Goal: Task Accomplishment & Management: Manage account settings

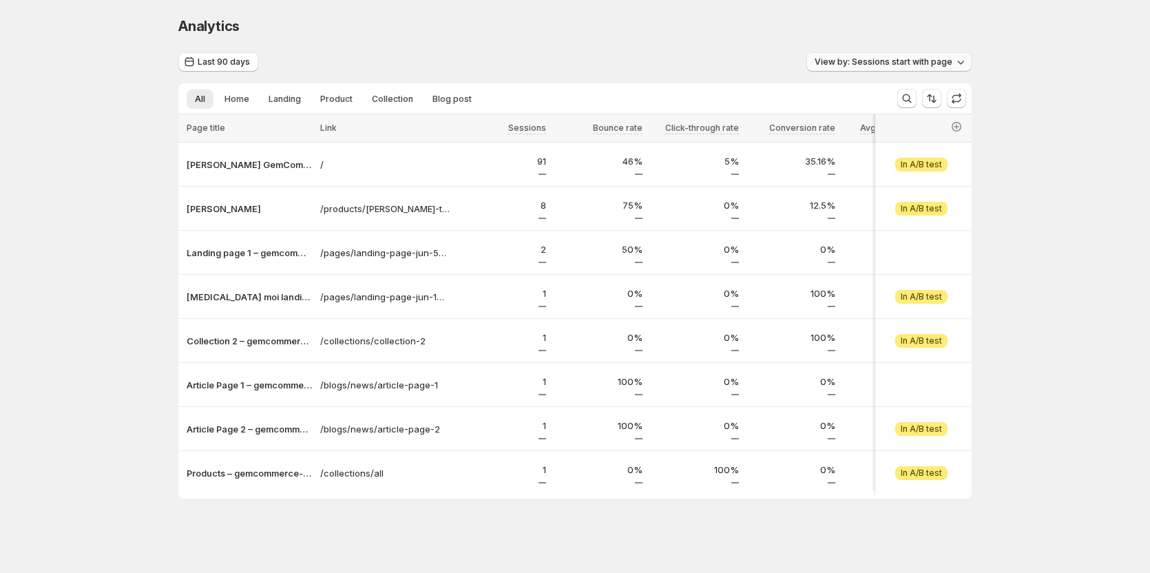
click at [923, 65] on span "View by: Sessions start with page" at bounding box center [884, 61] width 138 height 11
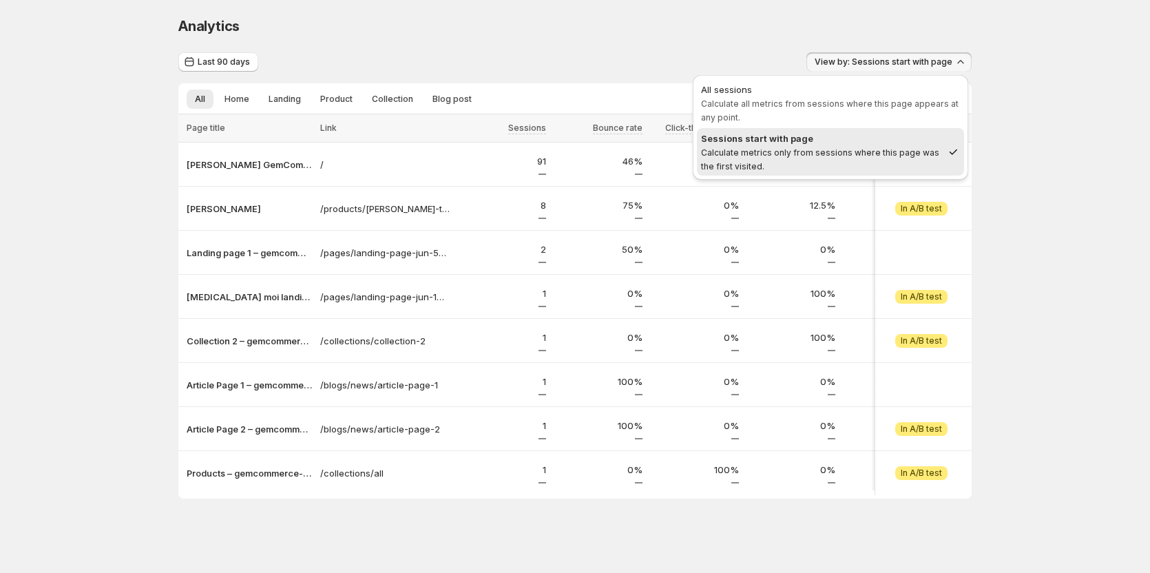
click at [617, 39] on div "Analytics. This page is ready Analytics" at bounding box center [574, 26] width 793 height 52
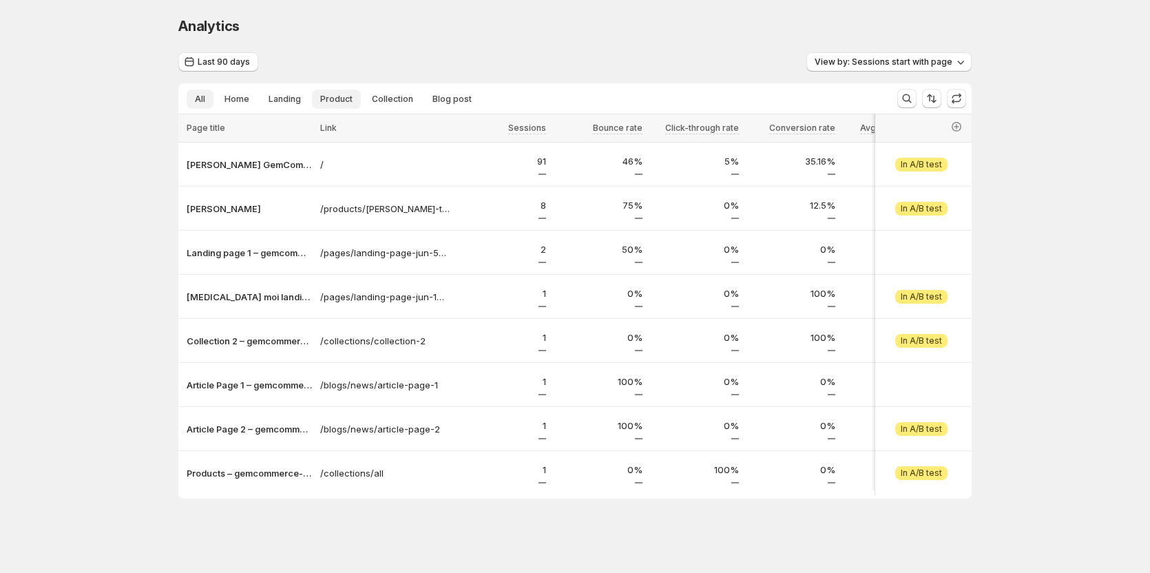
click at [342, 94] on span "Product" at bounding box center [336, 99] width 32 height 11
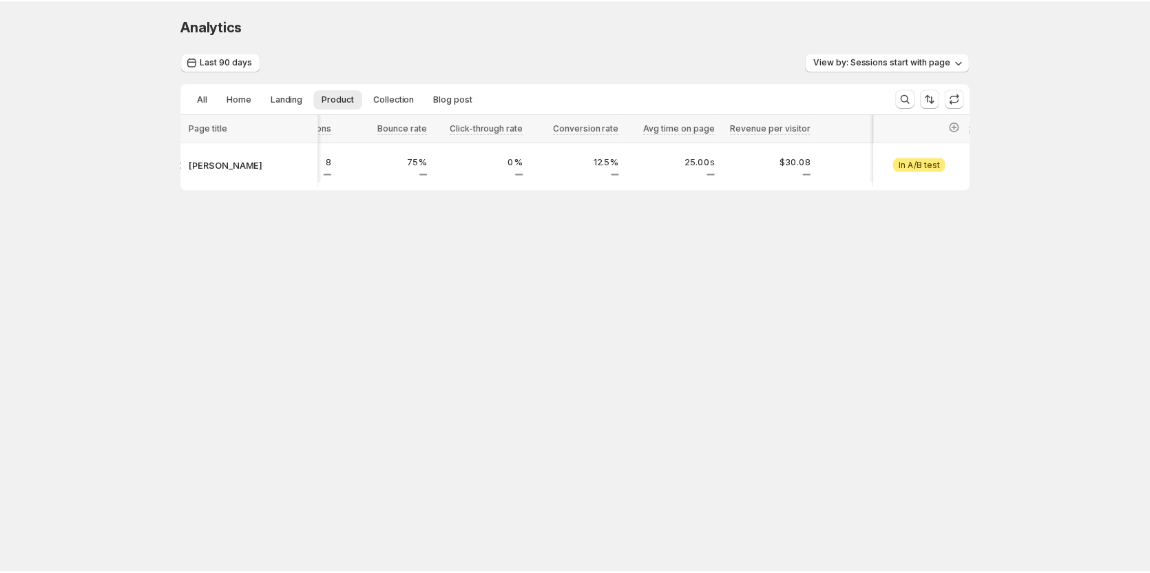
scroll to position [0, 236]
click at [959, 96] on icon "button" at bounding box center [960, 99] width 14 height 14
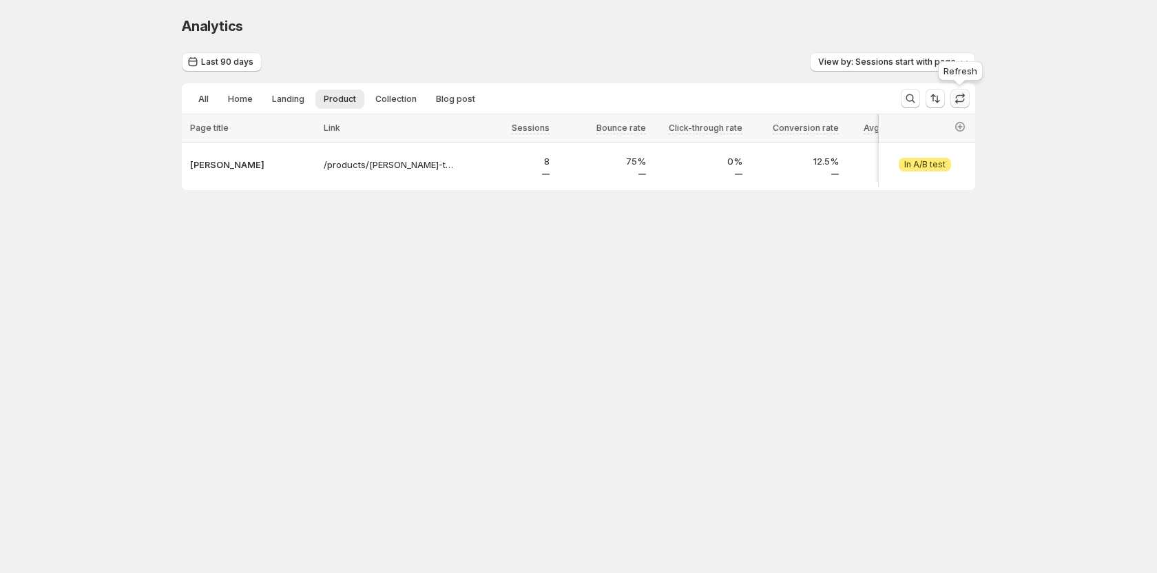
click at [957, 99] on icon "button" at bounding box center [960, 99] width 14 height 14
click at [957, 99] on span at bounding box center [960, 99] width 19 height 20
click at [957, 99] on icon "button" at bounding box center [960, 99] width 14 height 14
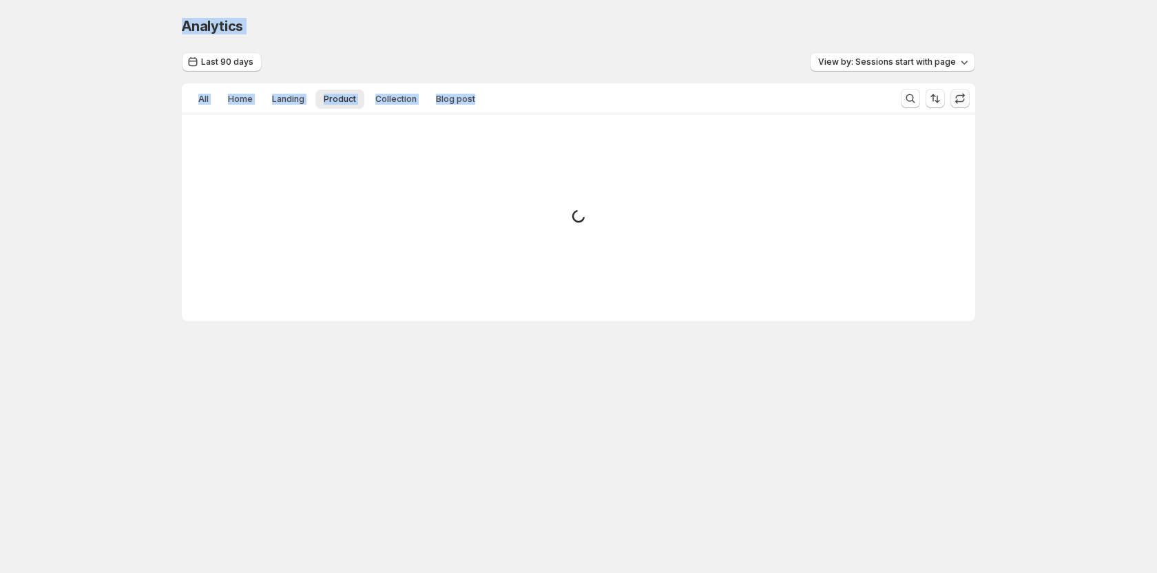
click at [957, 99] on span at bounding box center [960, 99] width 19 height 20
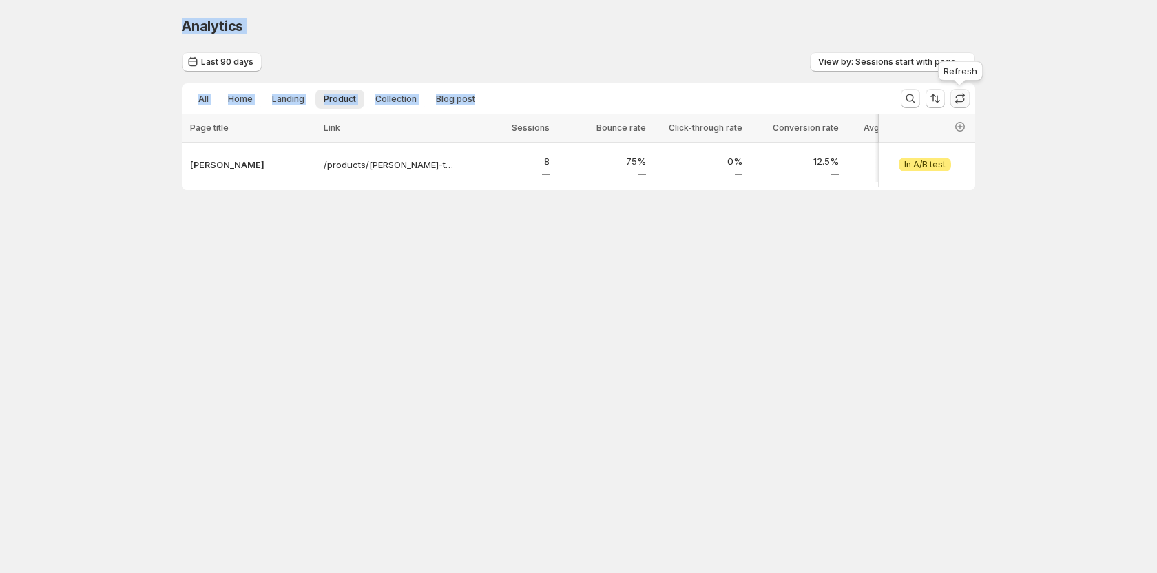
click at [957, 99] on icon "button" at bounding box center [960, 99] width 14 height 14
click at [957, 99] on span at bounding box center [960, 99] width 19 height 20
click at [1030, 147] on div "Analytics. This page is ready Analytics Last 90 days View by: Sessions start wi…" at bounding box center [578, 132] width 1157 height 264
click at [844, 64] on span "View by: Sessions start with page" at bounding box center [887, 61] width 138 height 11
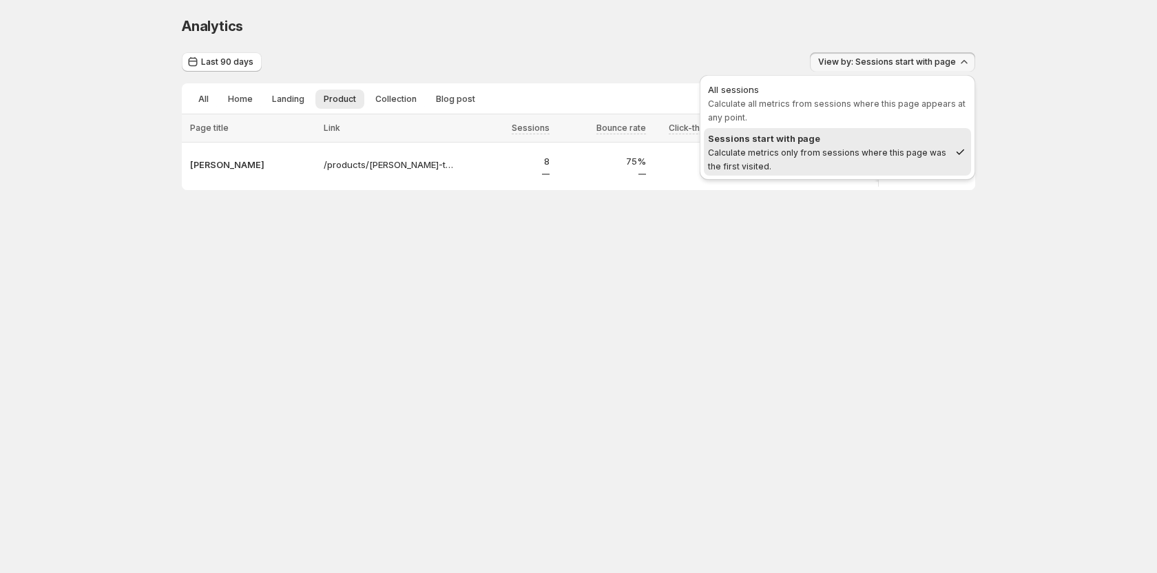
click at [840, 107] on span "Calculate all metrics from sessions where this page appears at any point." at bounding box center [837, 110] width 258 height 24
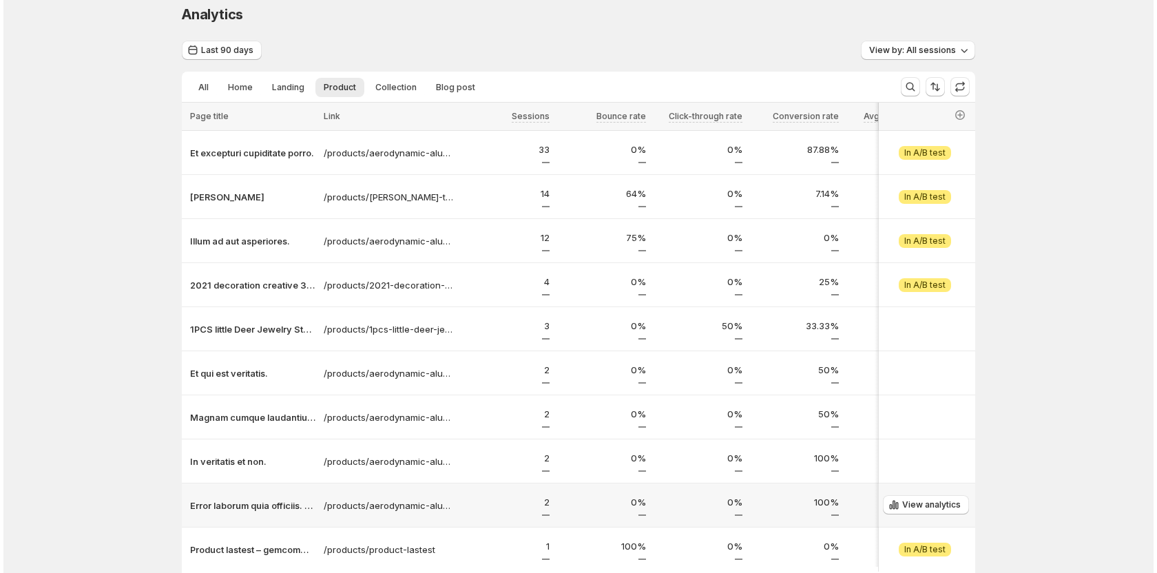
scroll to position [0, 0]
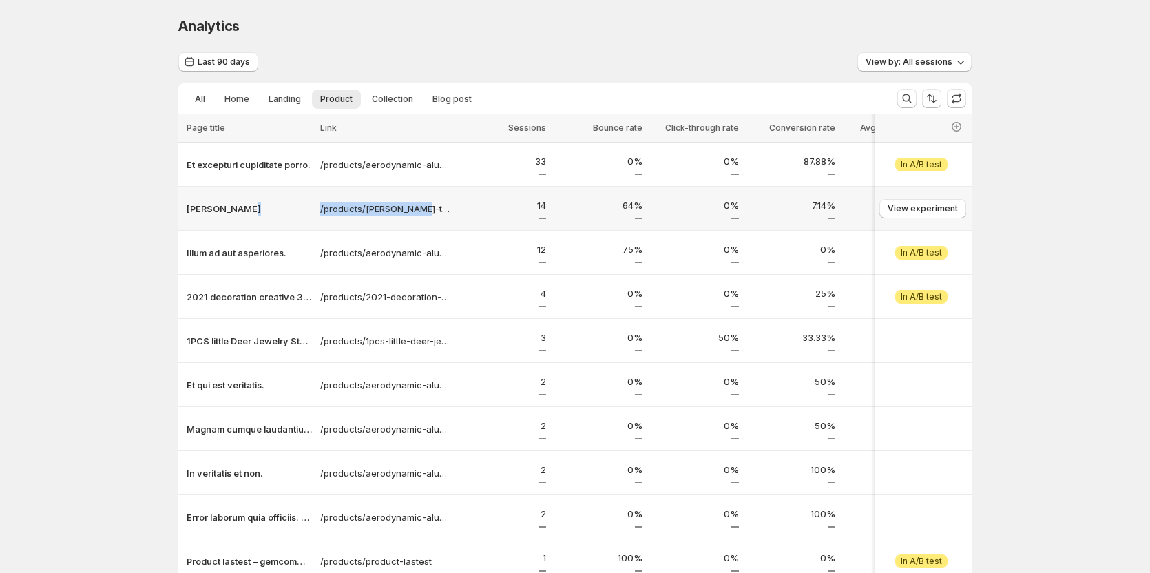
copy tr "/products/[PERSON_NAME]-testtt"
drag, startPoint x: 316, startPoint y: 207, endPoint x: 433, endPoint y: 213, distance: 117.3
click at [433, 213] on tr "Tanya Testtt /products/tanya-testtt 14 64% 0% 7.14% 35.00s $30.08 6 26 1 1 1 $5…" at bounding box center [1135, 209] width 1915 height 44
click at [960, 101] on icon "button" at bounding box center [957, 99] width 14 height 14
click at [910, 65] on span "View by: All sessions" at bounding box center [909, 61] width 87 height 11
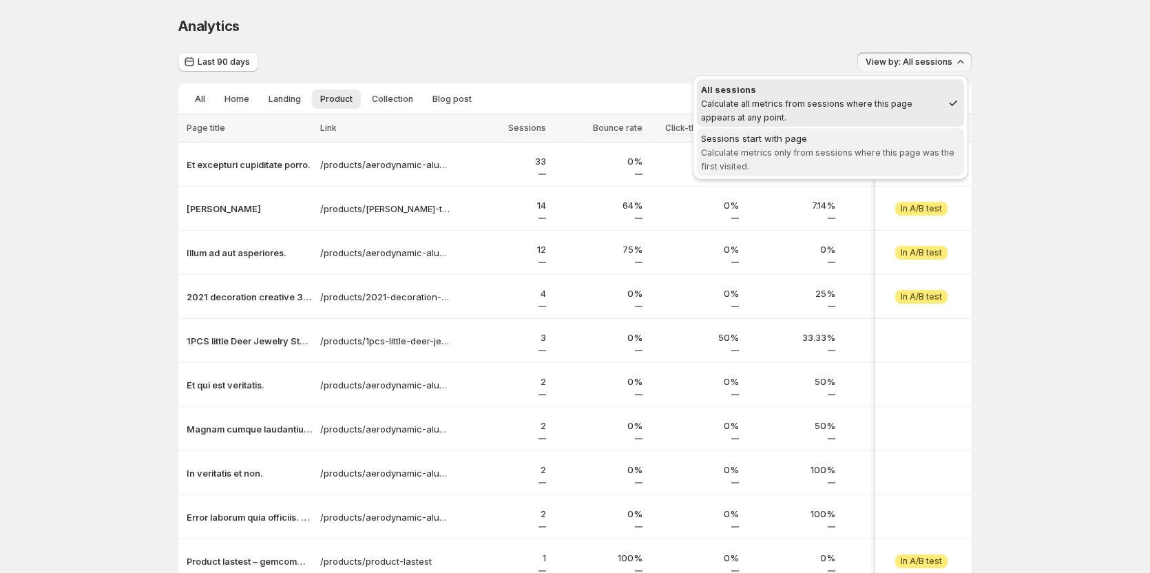
click at [839, 145] on span "Sessions start with page Calculate metrics only from sessions where this page w…" at bounding box center [830, 152] width 259 height 41
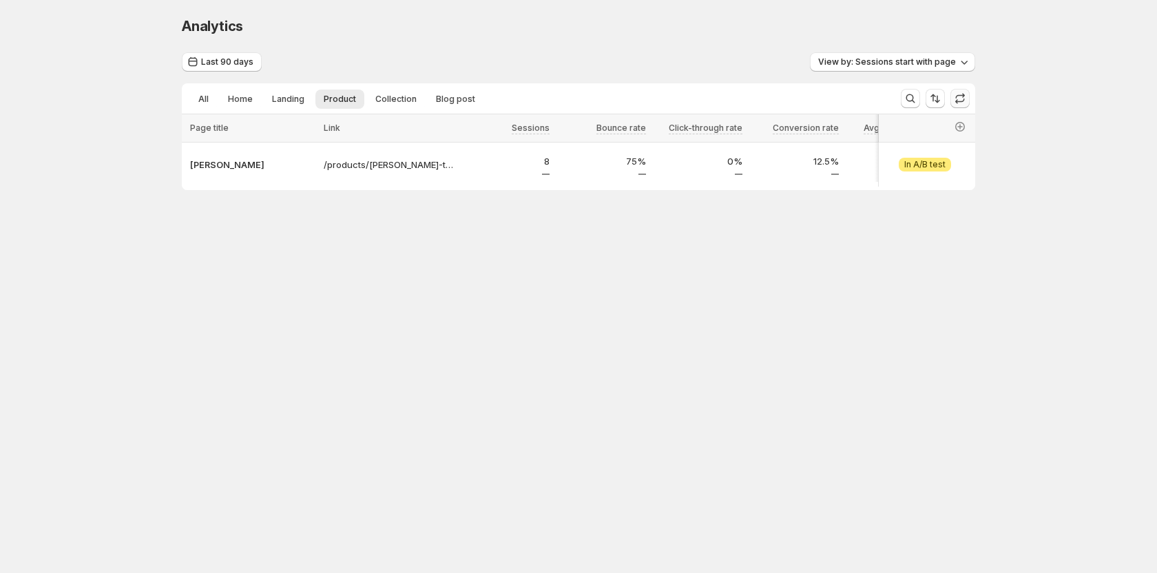
click at [959, 94] on icon "button" at bounding box center [960, 99] width 14 height 14
drag, startPoint x: 468, startPoint y: 194, endPoint x: 513, endPoint y: 198, distance: 45.0
click at [513, 198] on div "Analytics. This page is ready Analytics Last 90 days View by: Sessions start wi…" at bounding box center [578, 132] width 827 height 264
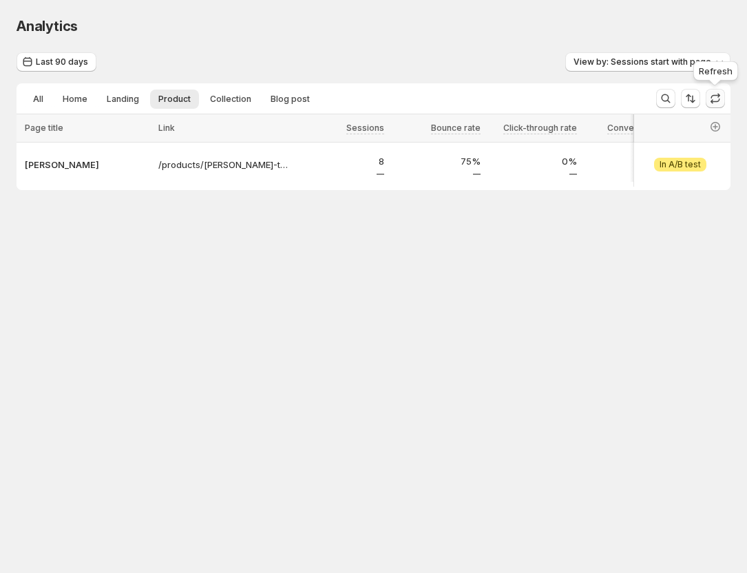
click at [716, 98] on icon "button" at bounding box center [716, 99] width 14 height 14
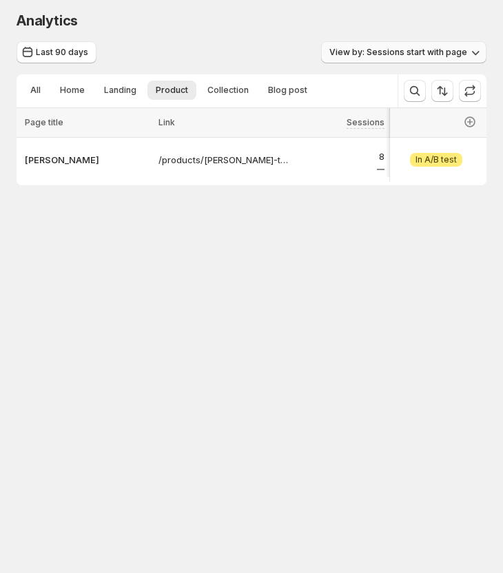
click at [397, 50] on span "View by: Sessions start with page" at bounding box center [398, 52] width 138 height 11
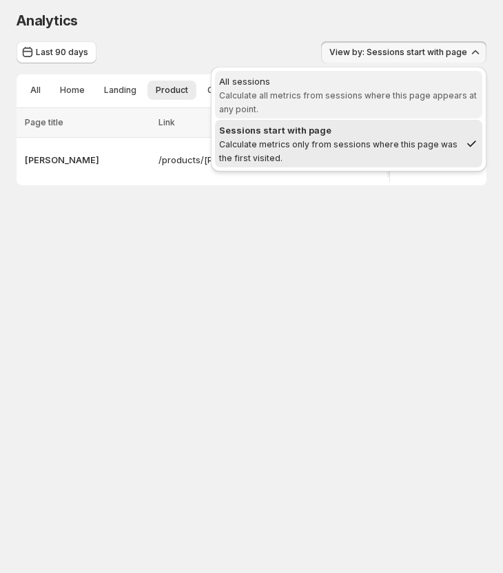
click at [385, 103] on span "All sessions Calculate all metrics from sessions where this page appears at any…" at bounding box center [348, 94] width 259 height 41
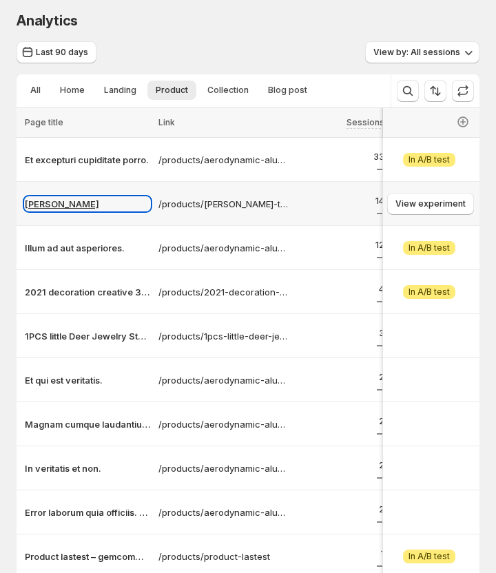
click at [70, 209] on p "[PERSON_NAME]" at bounding box center [87, 204] width 125 height 14
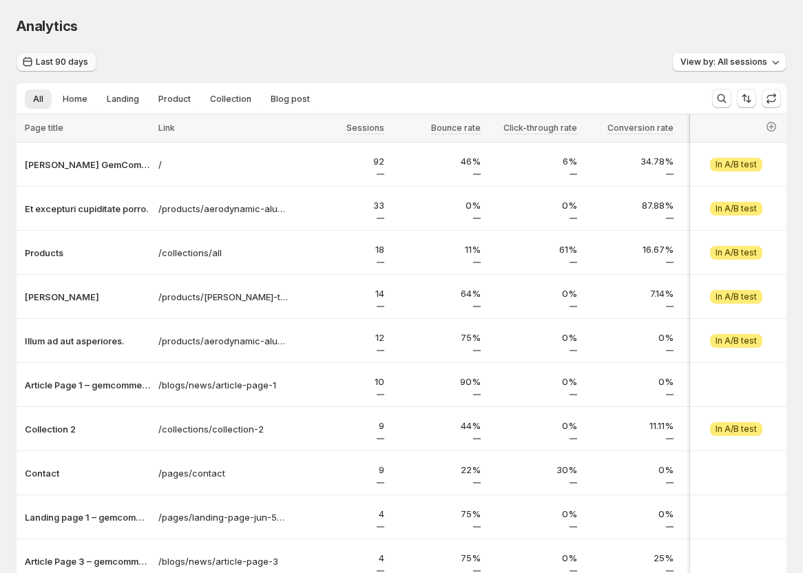
click at [68, 61] on span "Last 90 days" at bounding box center [62, 61] width 52 height 11
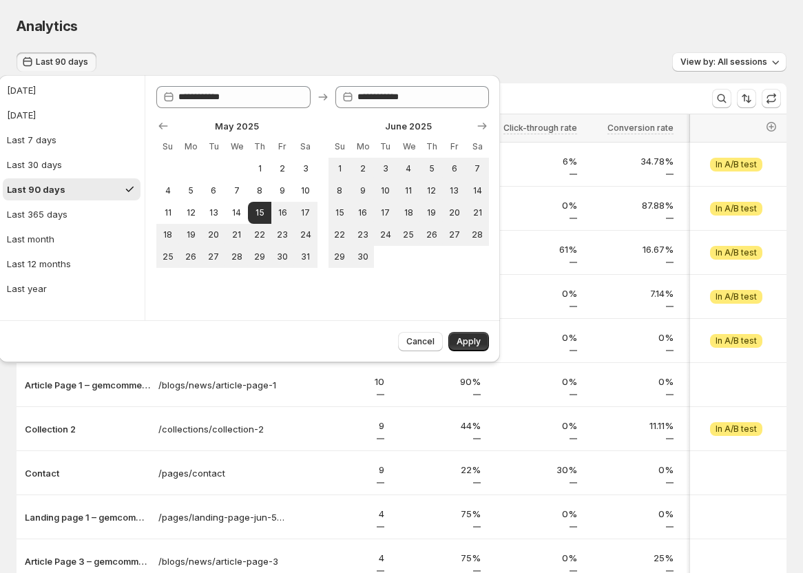
click at [430, 25] on div "Analytics" at bounding box center [402, 26] width 770 height 19
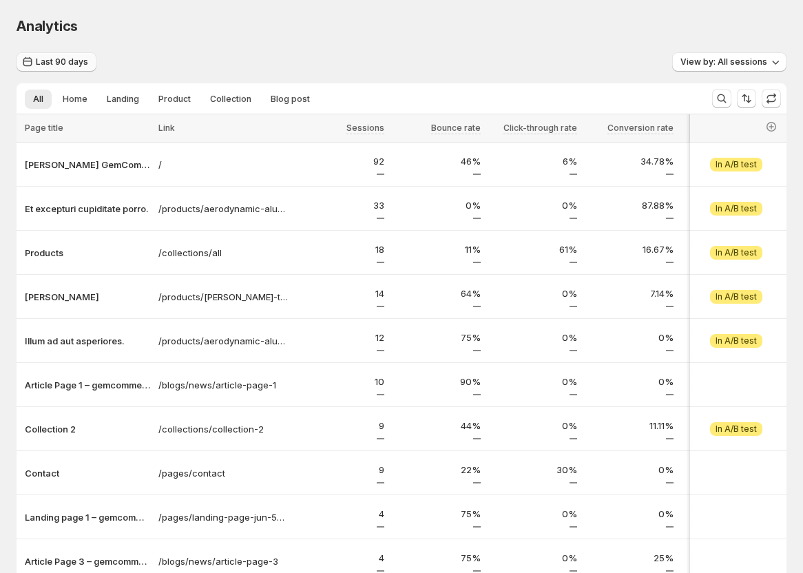
click at [61, 64] on span "Last 90 days" at bounding box center [62, 61] width 52 height 11
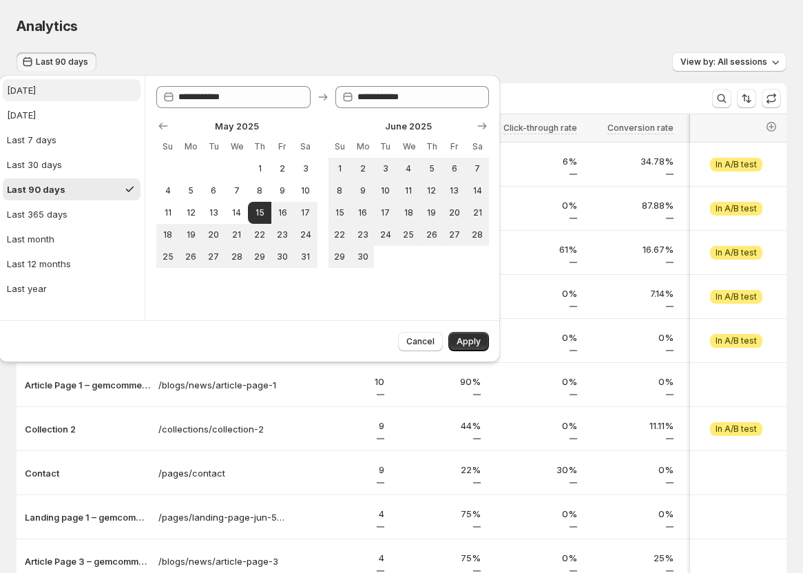
click at [61, 86] on button "[DATE]" at bounding box center [72, 90] width 138 height 22
type input "**********"
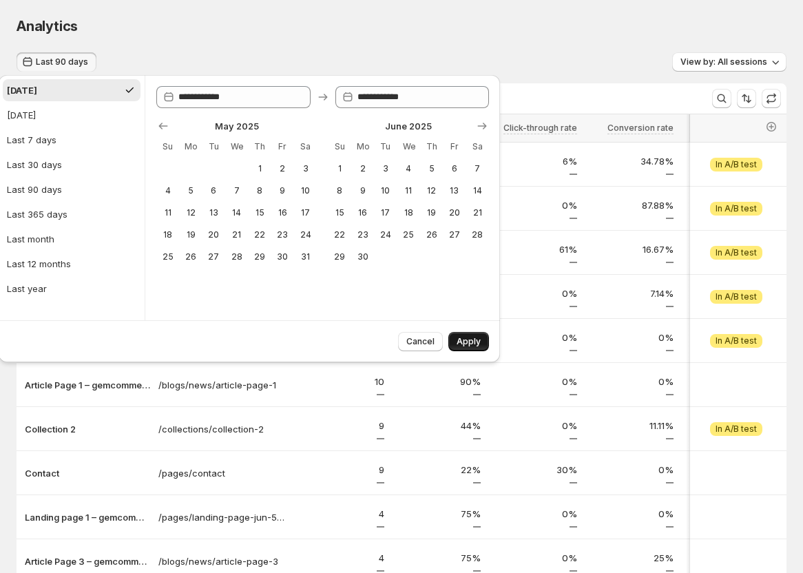
click at [475, 335] on button "Apply" at bounding box center [468, 341] width 41 height 19
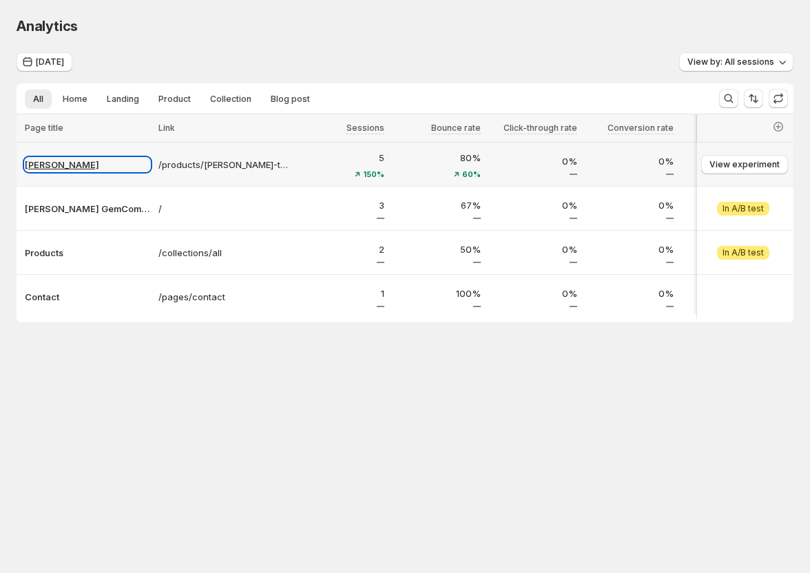
click at [66, 163] on p "[PERSON_NAME]" at bounding box center [87, 165] width 125 height 14
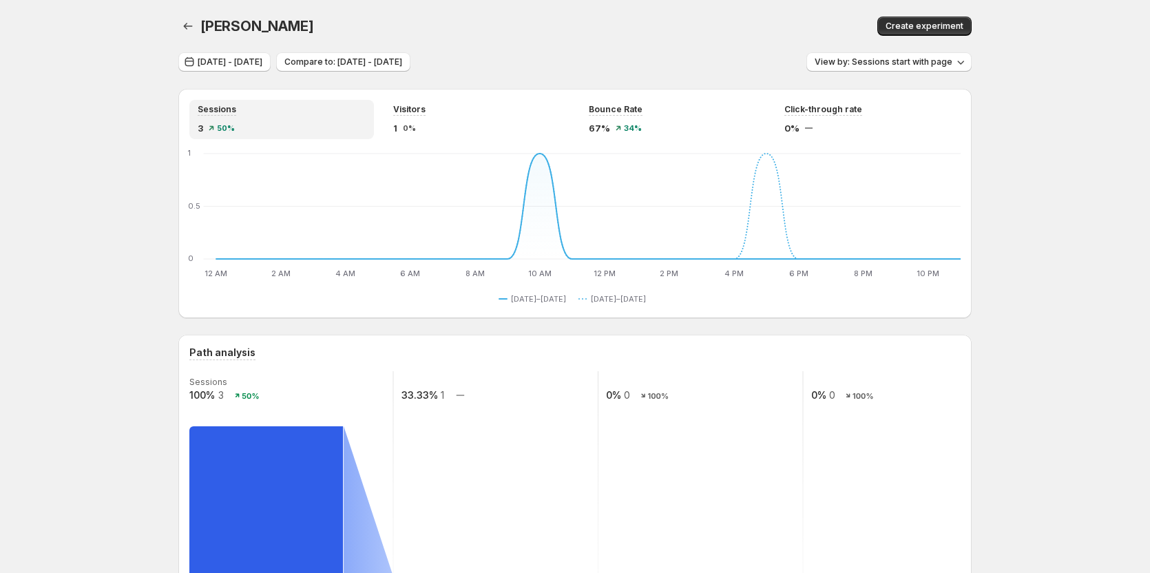
scroll to position [45, 0]
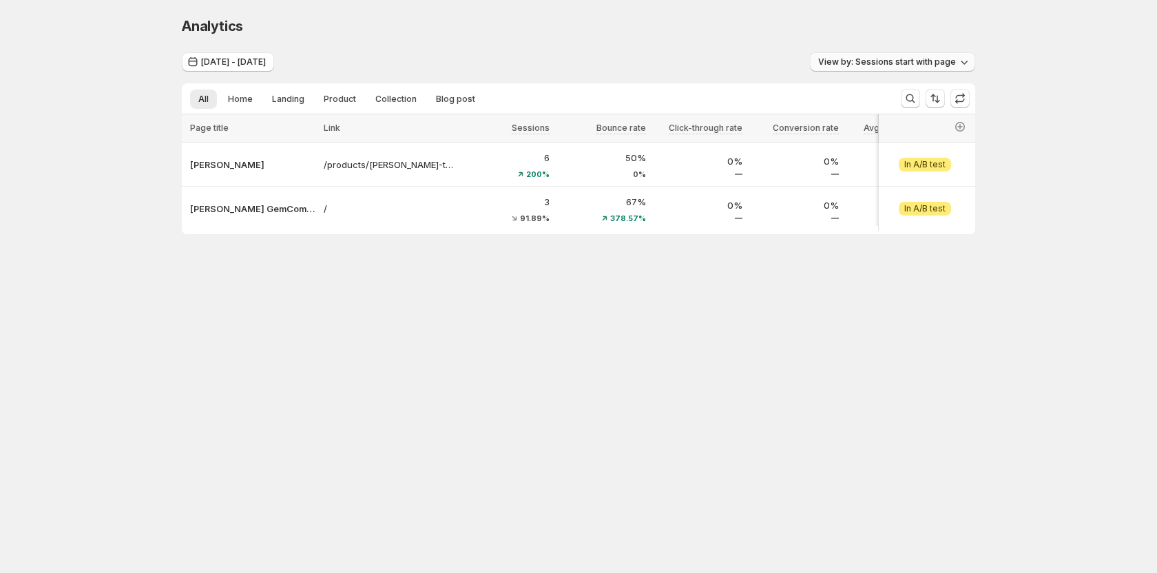
click at [876, 65] on span "View by: Sessions start with page" at bounding box center [887, 61] width 138 height 11
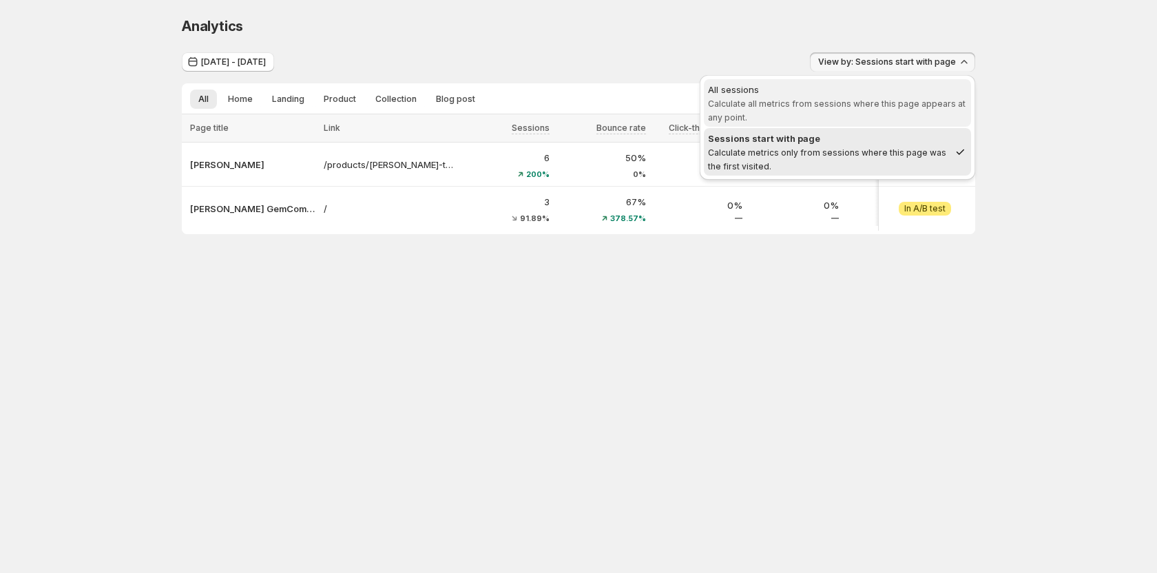
click at [855, 95] on div "All sessions" at bounding box center [837, 90] width 259 height 14
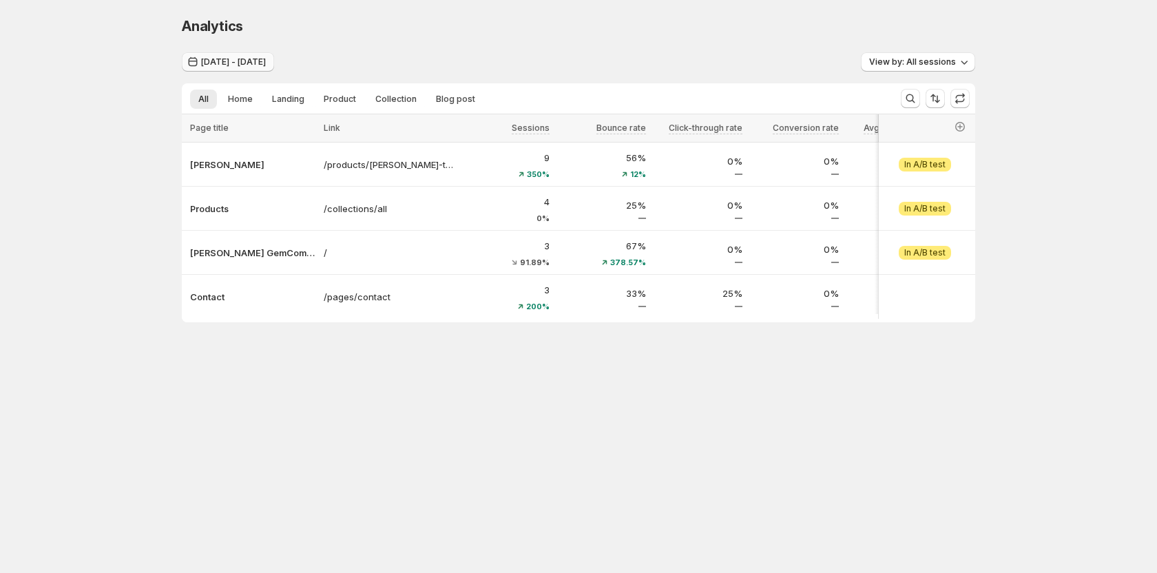
click at [240, 55] on button "Aug 09, 2025 - Aug 12, 2025" at bounding box center [228, 61] width 92 height 19
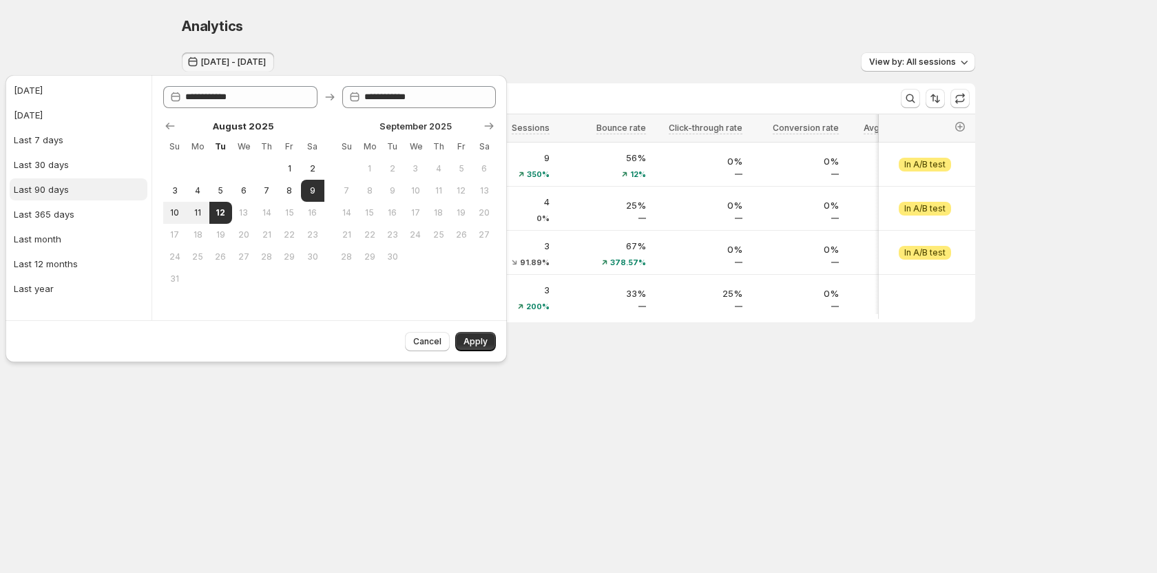
click at [71, 189] on button "Last 90 days" at bounding box center [79, 189] width 138 height 22
type input "**********"
click at [472, 339] on span "Apply" at bounding box center [476, 341] width 24 height 11
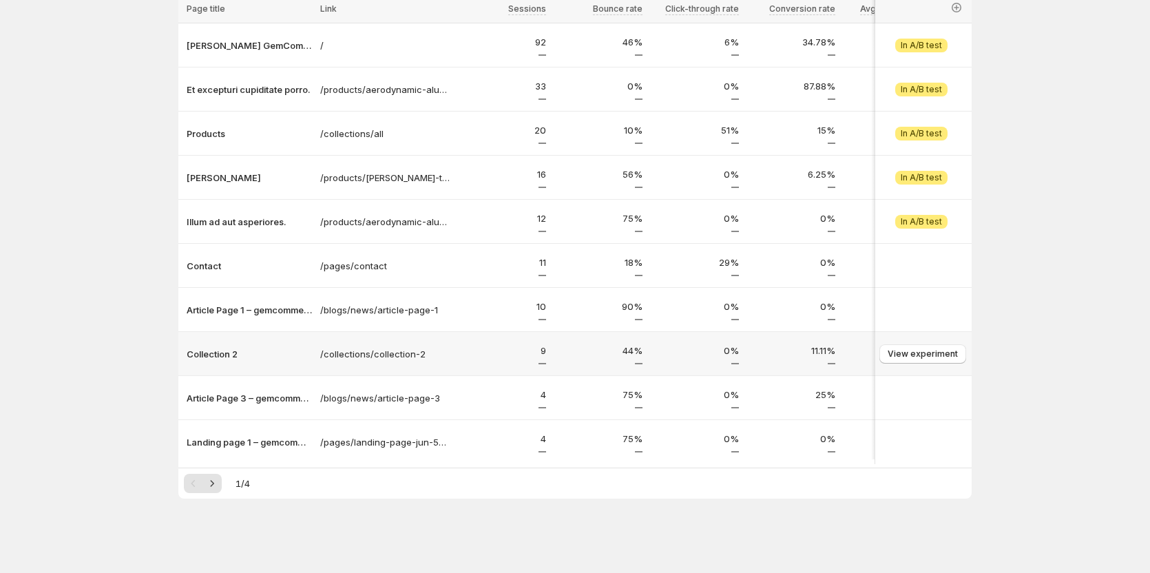
scroll to position [56, 0]
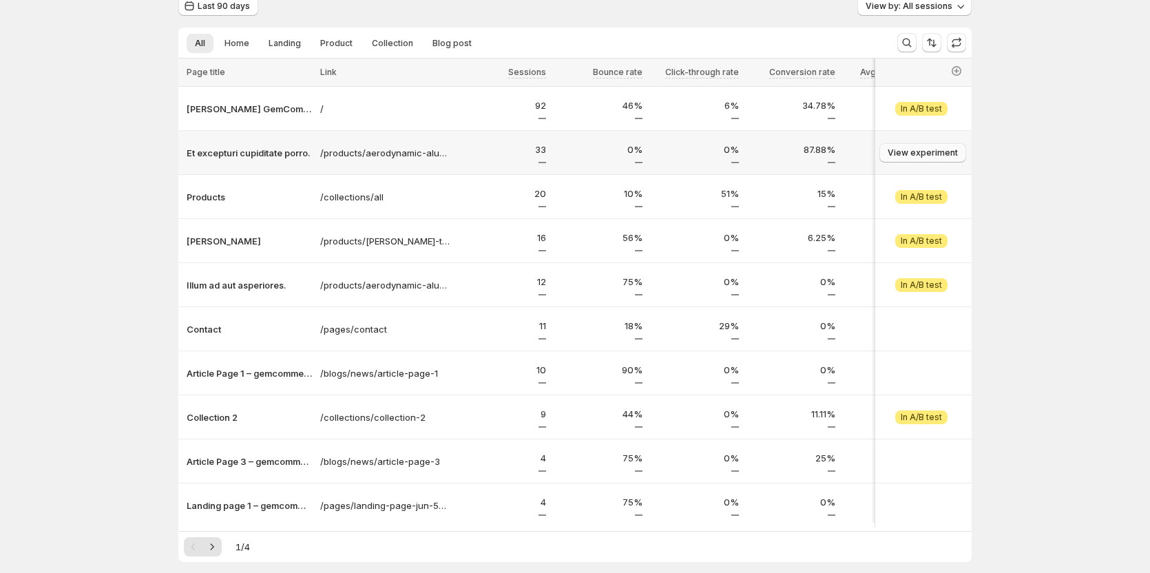
click at [920, 153] on span "View experiment" at bounding box center [923, 152] width 70 height 11
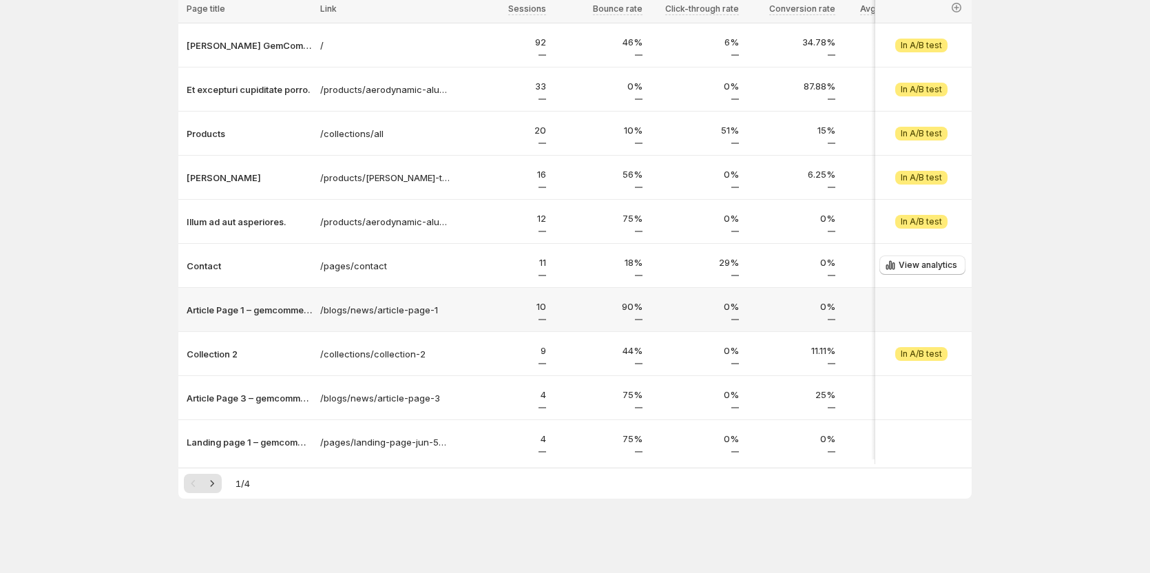
scroll to position [125, 0]
click at [931, 220] on span "View experiment" at bounding box center [923, 221] width 70 height 11
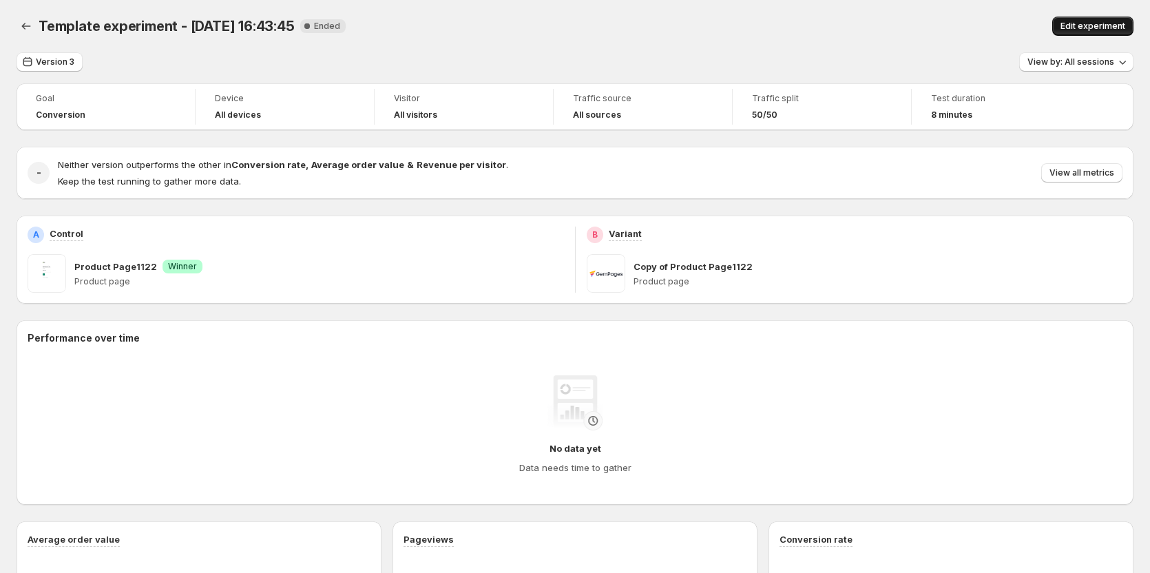
click at [1102, 26] on span "Edit experiment" at bounding box center [1093, 26] width 65 height 11
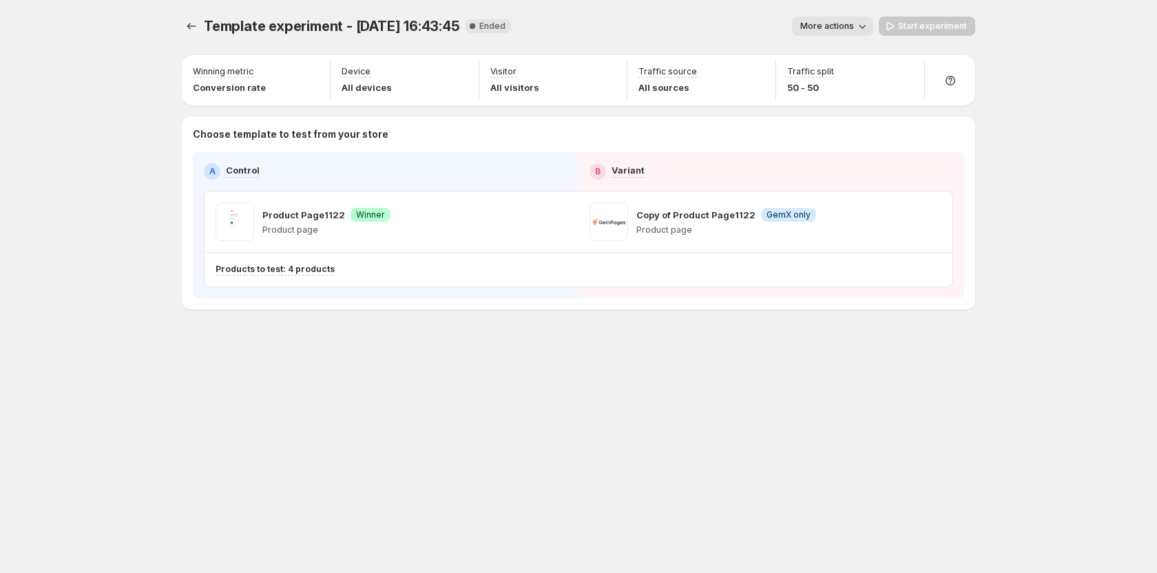
click at [852, 31] on span "More actions" at bounding box center [827, 26] width 54 height 11
click at [843, 132] on button "Delete" at bounding box center [847, 125] width 93 height 22
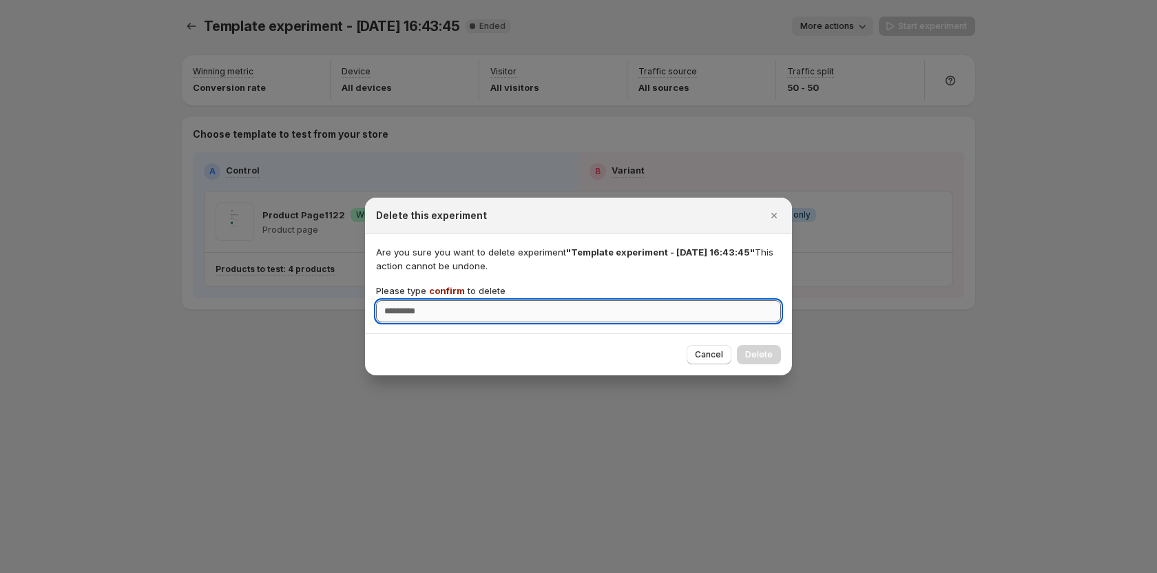
click at [626, 315] on input "Please type confirm to delete" at bounding box center [578, 311] width 405 height 22
type input "*******"
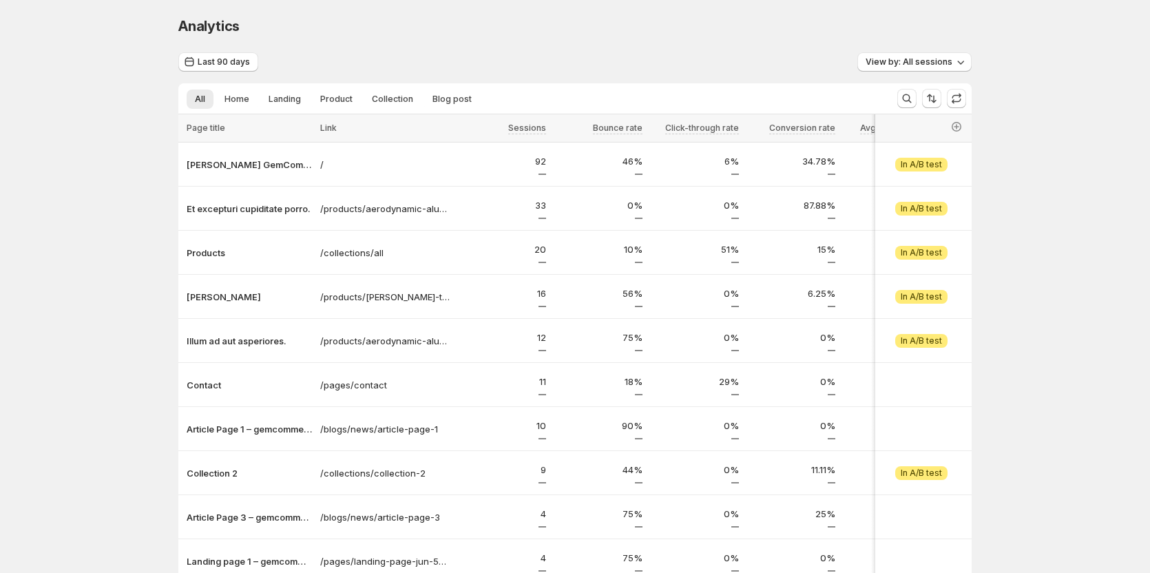
click at [970, 101] on div at bounding box center [959, 98] width 25 height 31
click at [958, 100] on icon "button" at bounding box center [957, 99] width 14 height 14
click at [960, 94] on icon "button" at bounding box center [957, 99] width 14 height 14
click at [918, 208] on span "View experiment" at bounding box center [923, 208] width 70 height 11
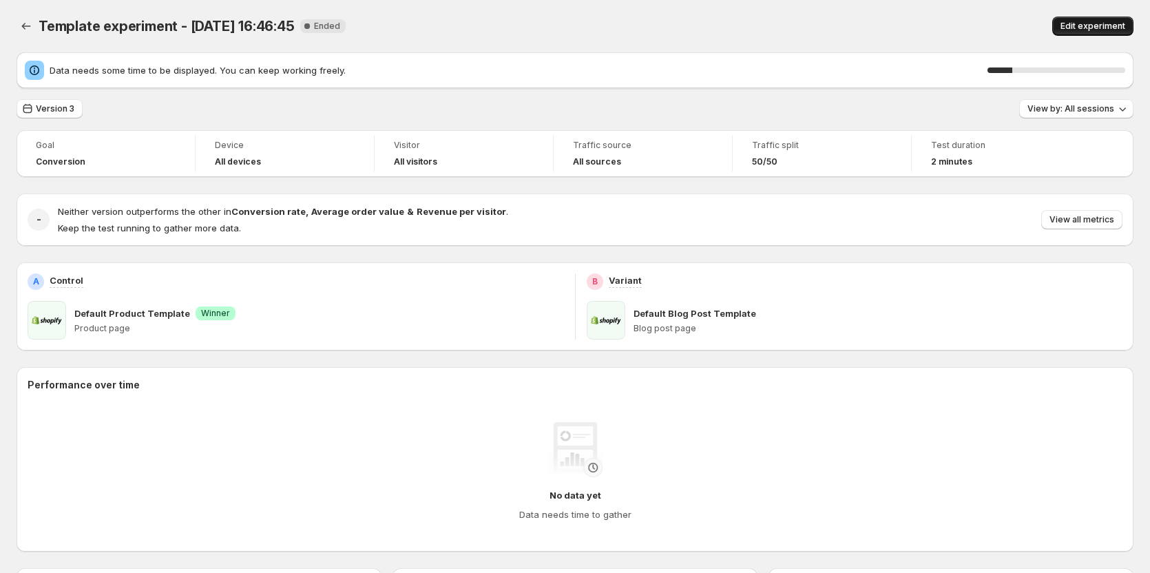
click at [1092, 30] on span "Edit experiment" at bounding box center [1093, 26] width 65 height 11
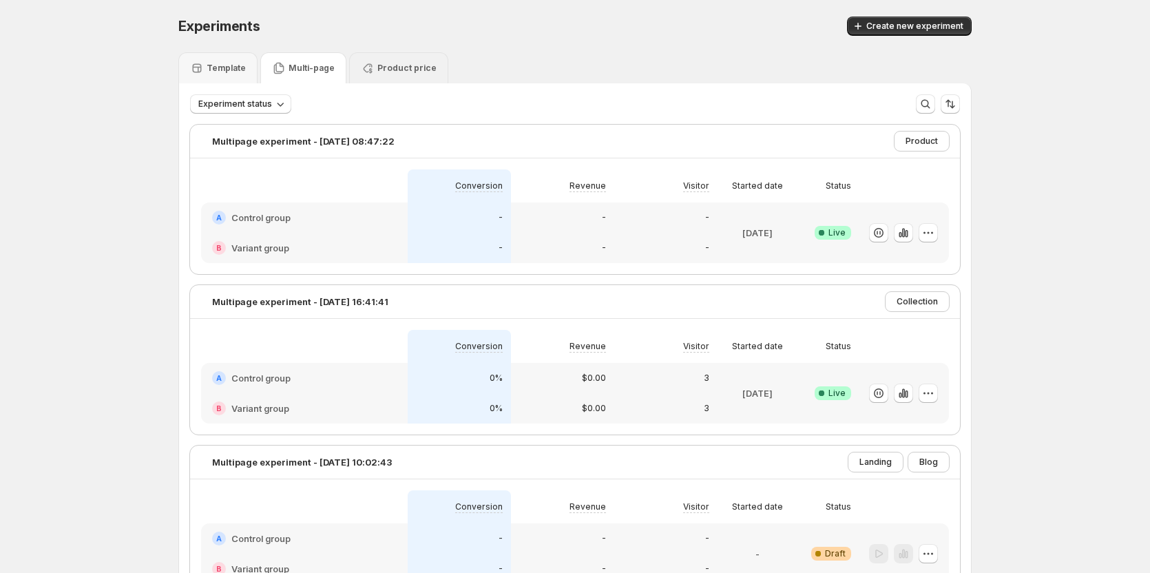
click at [370, 59] on div "Product price" at bounding box center [398, 67] width 99 height 31
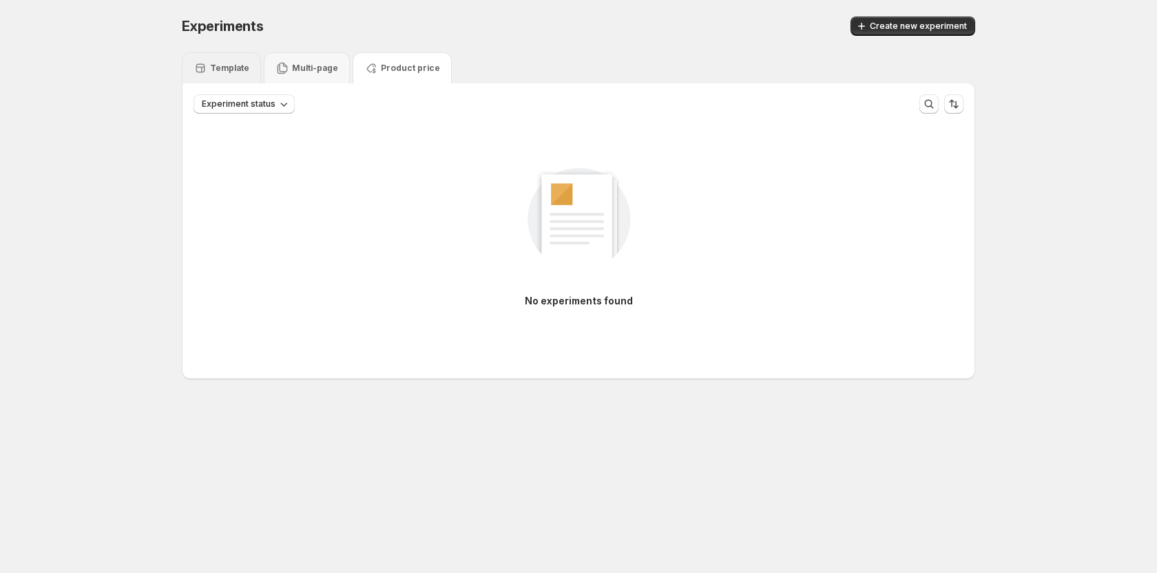
click at [227, 63] on p "Template" at bounding box center [229, 68] width 39 height 11
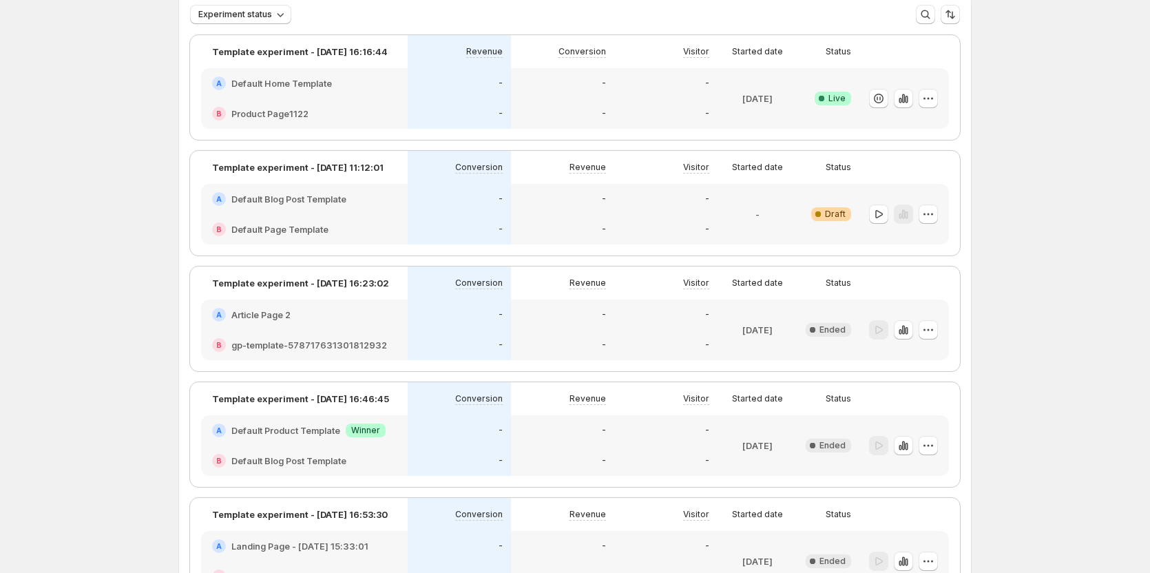
scroll to position [68, 0]
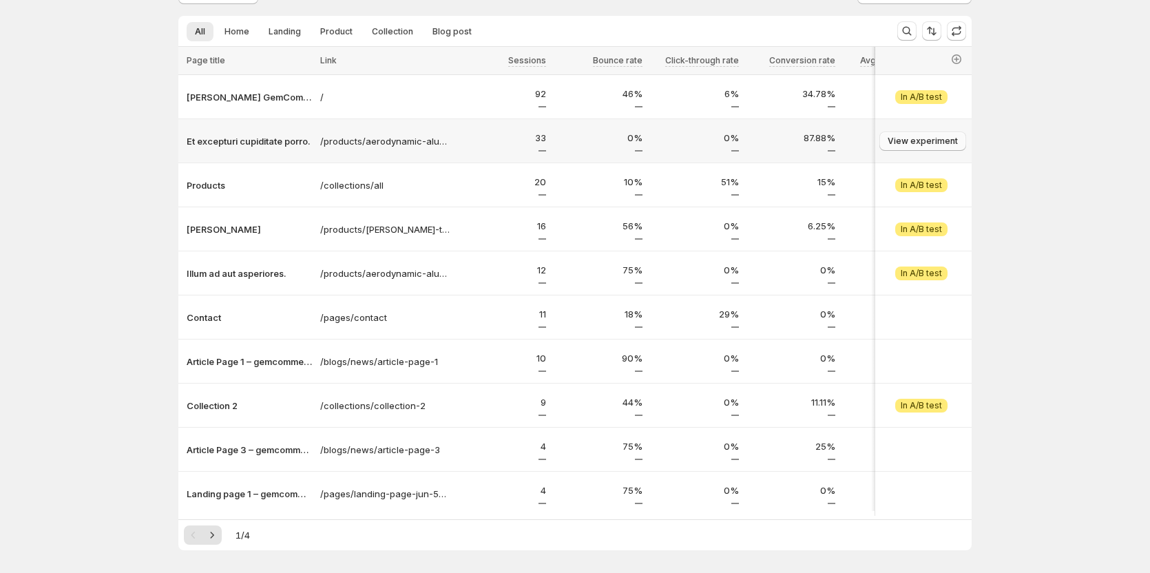
click at [932, 135] on button "View experiment" at bounding box center [923, 141] width 87 height 19
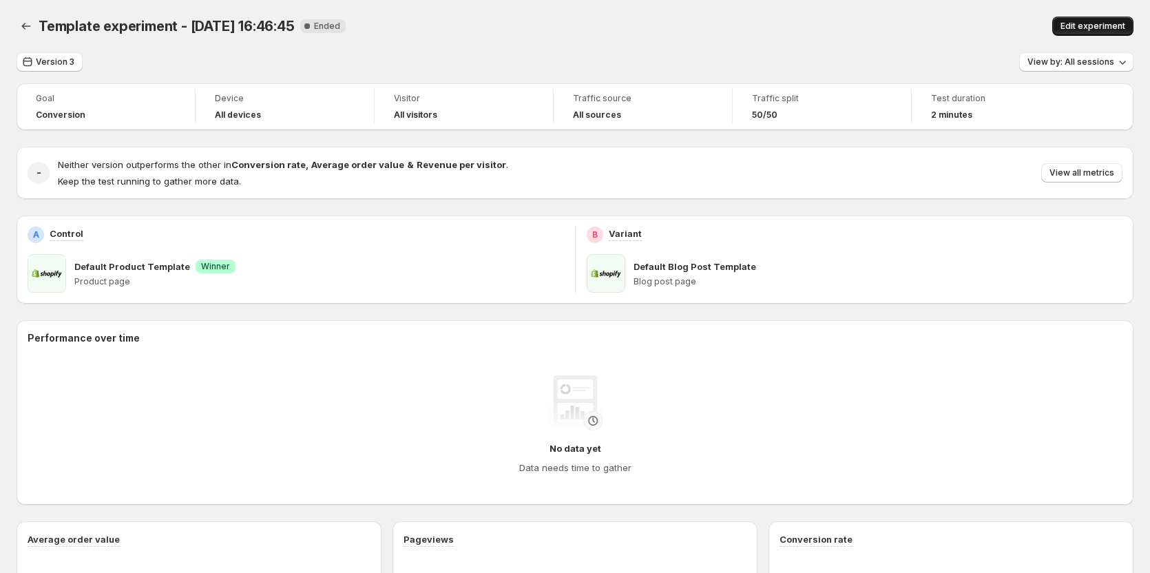
click at [1089, 30] on span "Edit experiment" at bounding box center [1093, 26] width 65 height 11
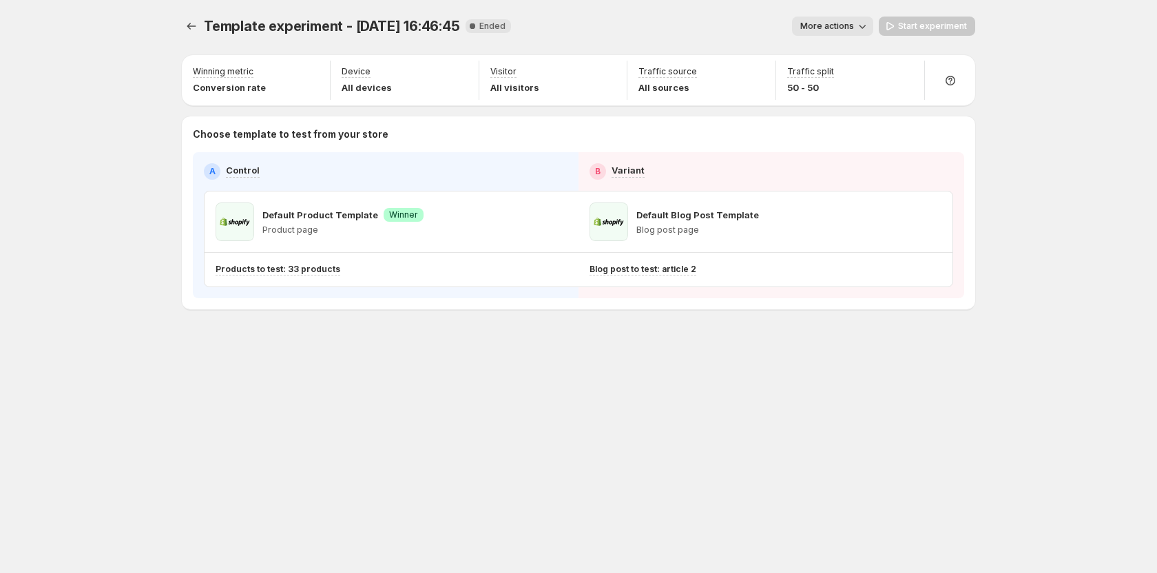
click at [851, 18] on button "More actions" at bounding box center [832, 26] width 81 height 19
click at [835, 122] on span "Delete" at bounding box center [837, 125] width 28 height 11
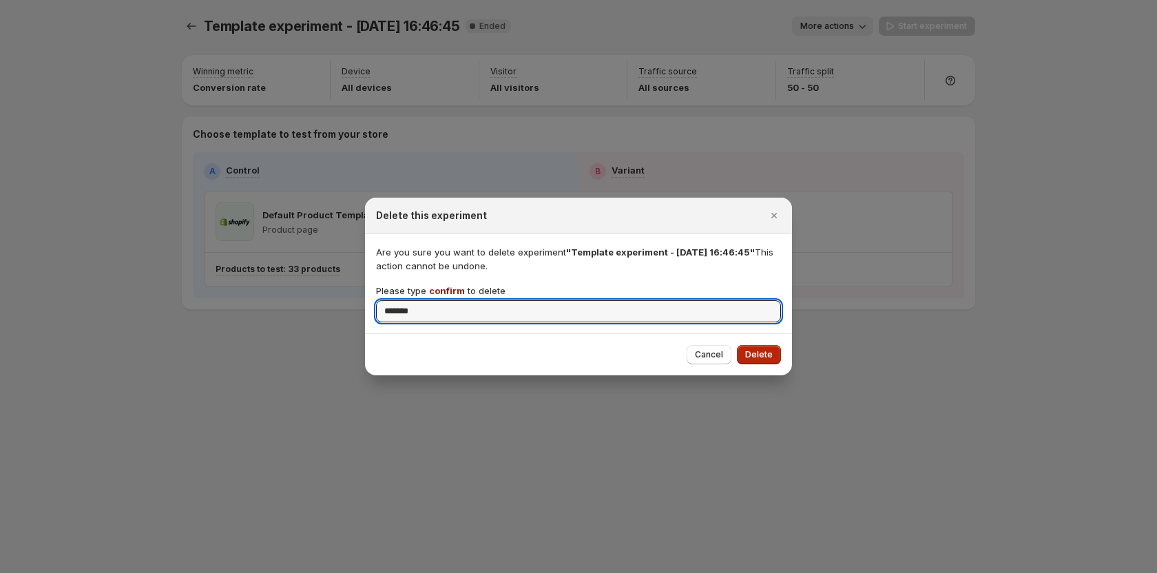
type input "*******"
click at [762, 355] on span "Delete" at bounding box center [759, 354] width 28 height 11
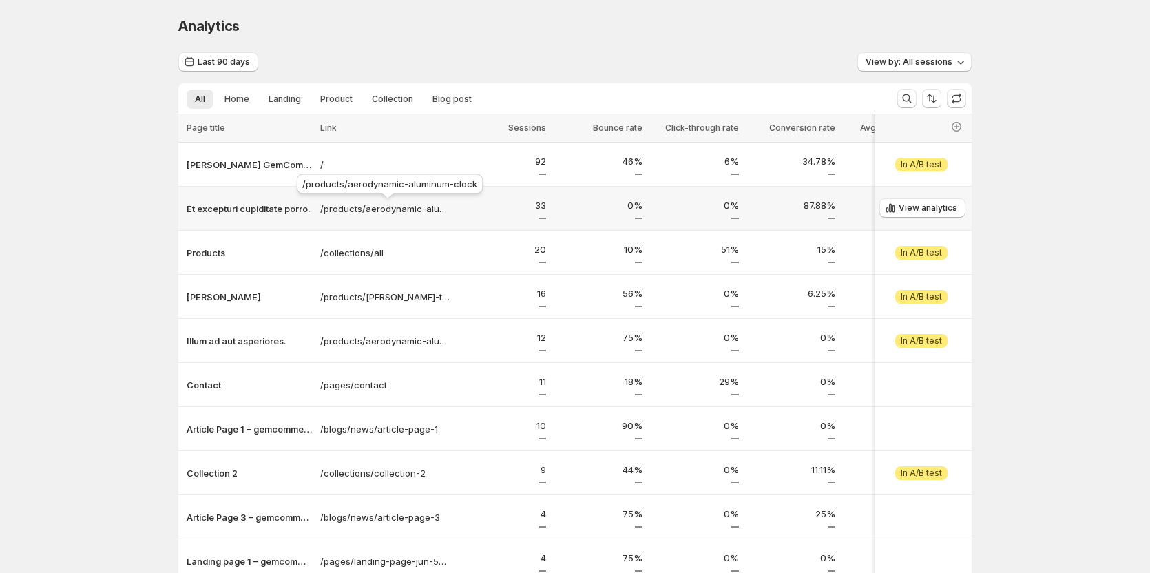
click at [357, 214] on p "/products/aerodynamic-aluminum-clock" at bounding box center [384, 209] width 129 height 14
click at [402, 209] on p "/products/aerodynamic-aluminum-clock" at bounding box center [384, 209] width 129 height 14
click at [913, 56] on button "View by: All sessions" at bounding box center [915, 61] width 114 height 19
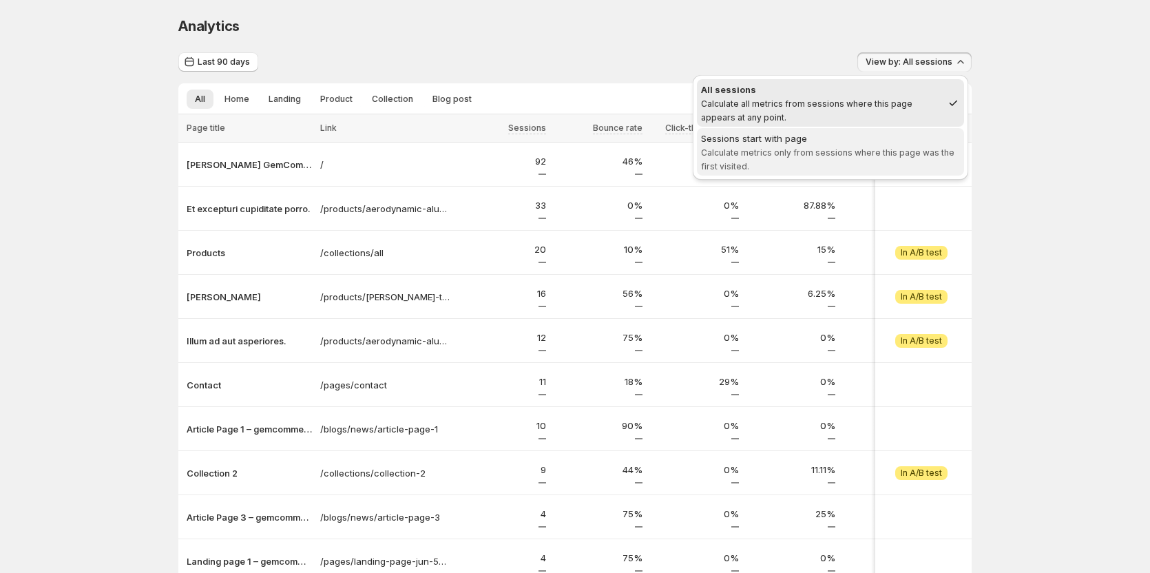
click at [852, 149] on span "Calculate metrics only from sessions where this page was the first visited." at bounding box center [827, 159] width 253 height 24
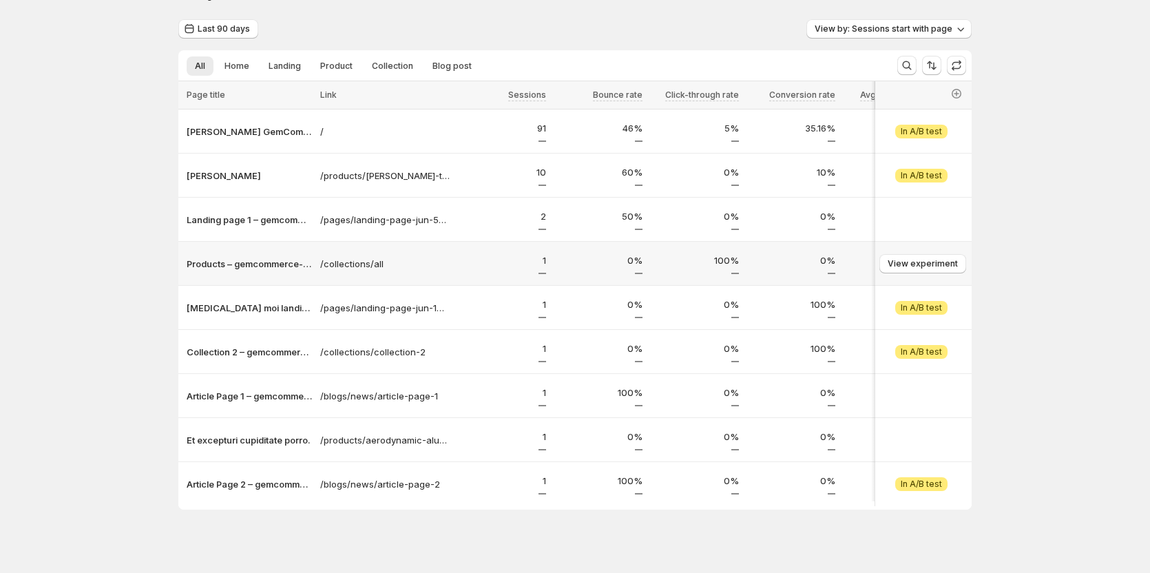
scroll to position [50, 0]
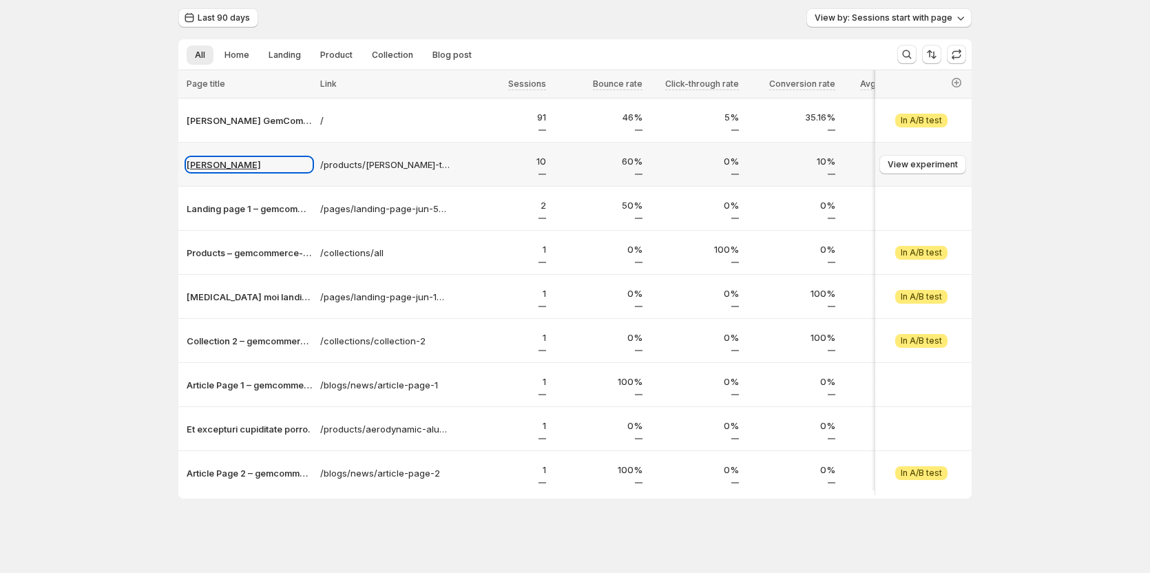
click at [231, 158] on p "[PERSON_NAME]" at bounding box center [249, 165] width 125 height 14
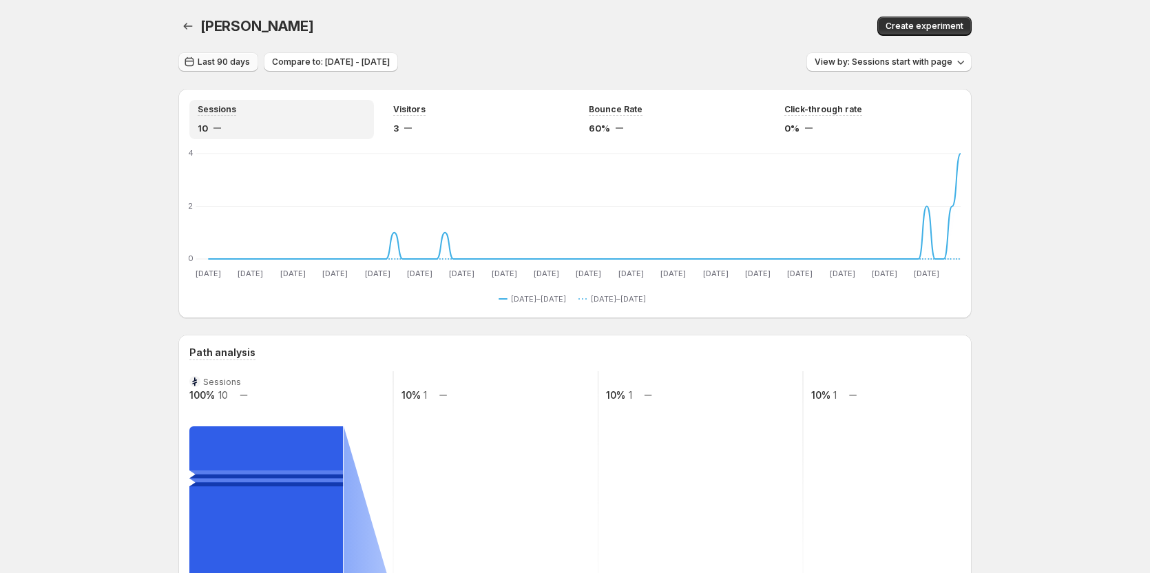
click at [238, 59] on span "Last 90 days" at bounding box center [224, 61] width 52 height 11
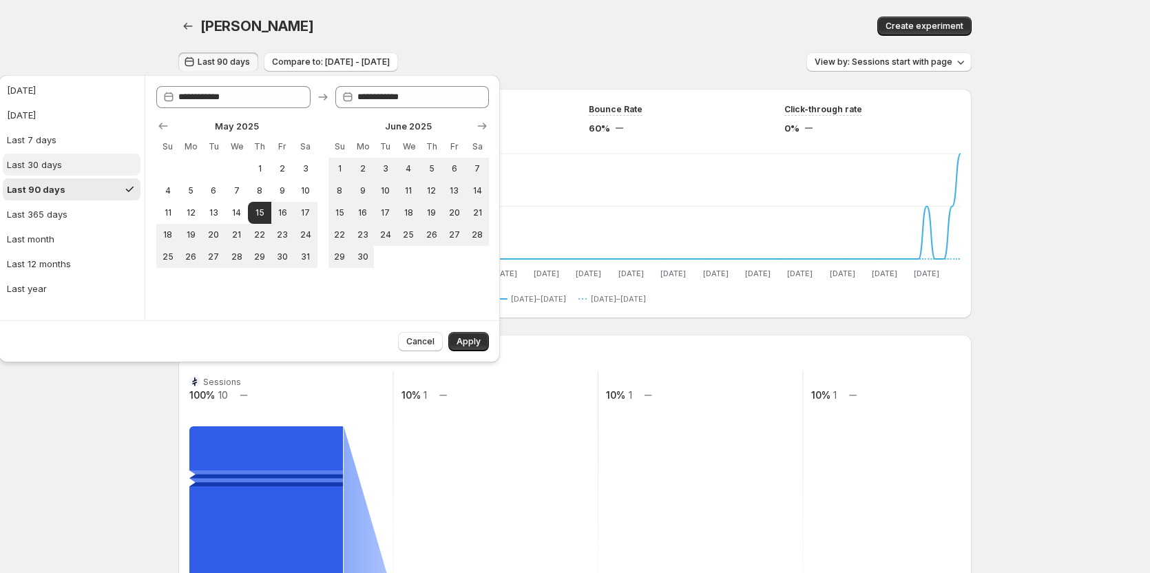
click at [69, 160] on button "Last 30 days" at bounding box center [72, 165] width 138 height 22
type input "**********"
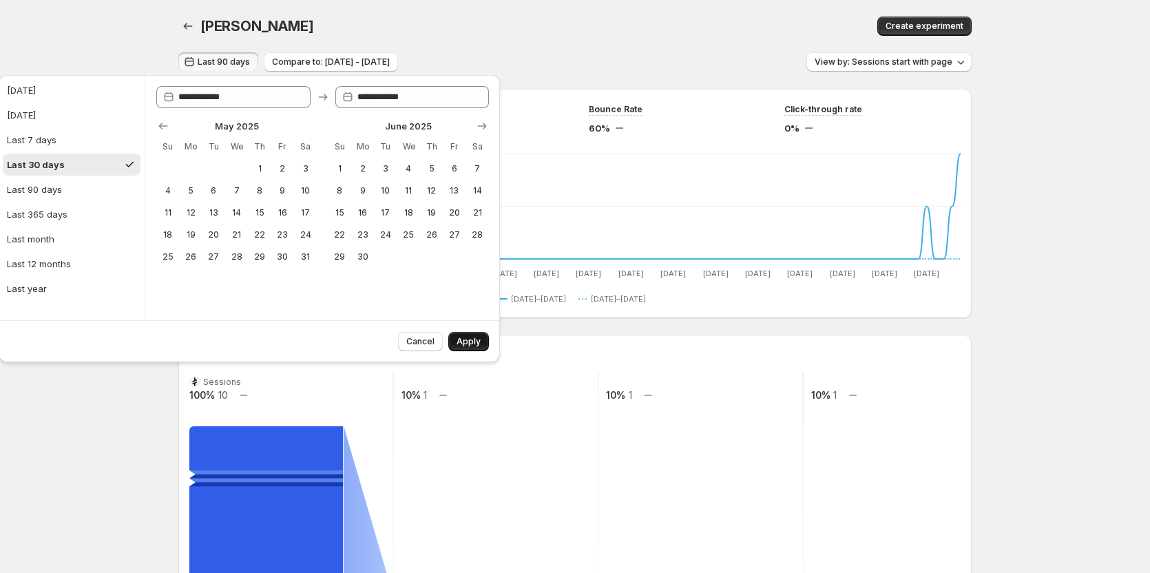
click at [463, 335] on button "Apply" at bounding box center [468, 341] width 41 height 19
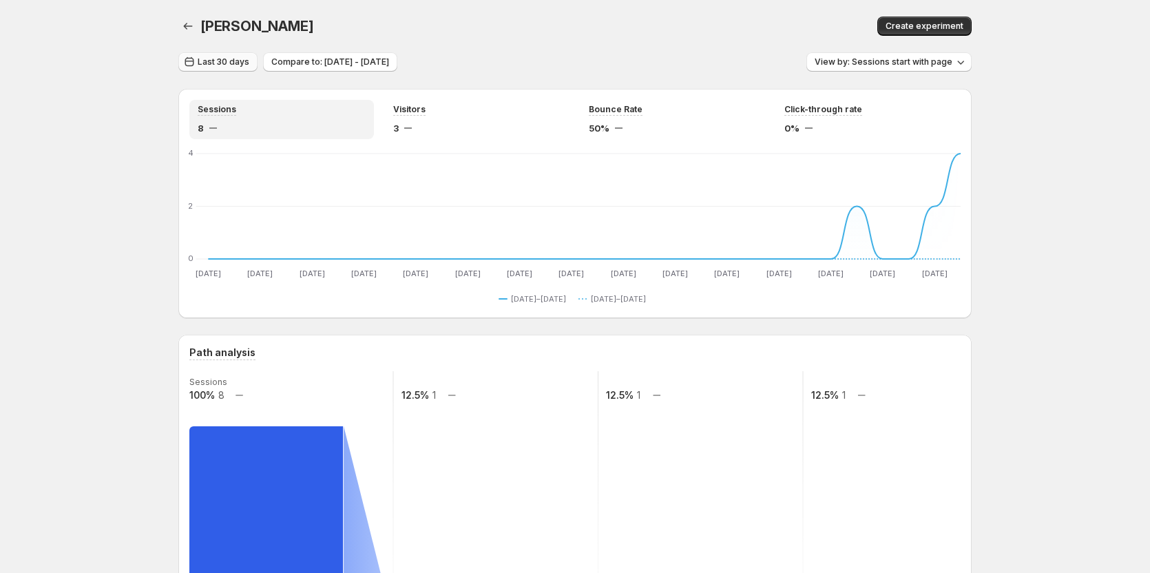
click at [207, 54] on button "Last 30 days" at bounding box center [217, 61] width 79 height 19
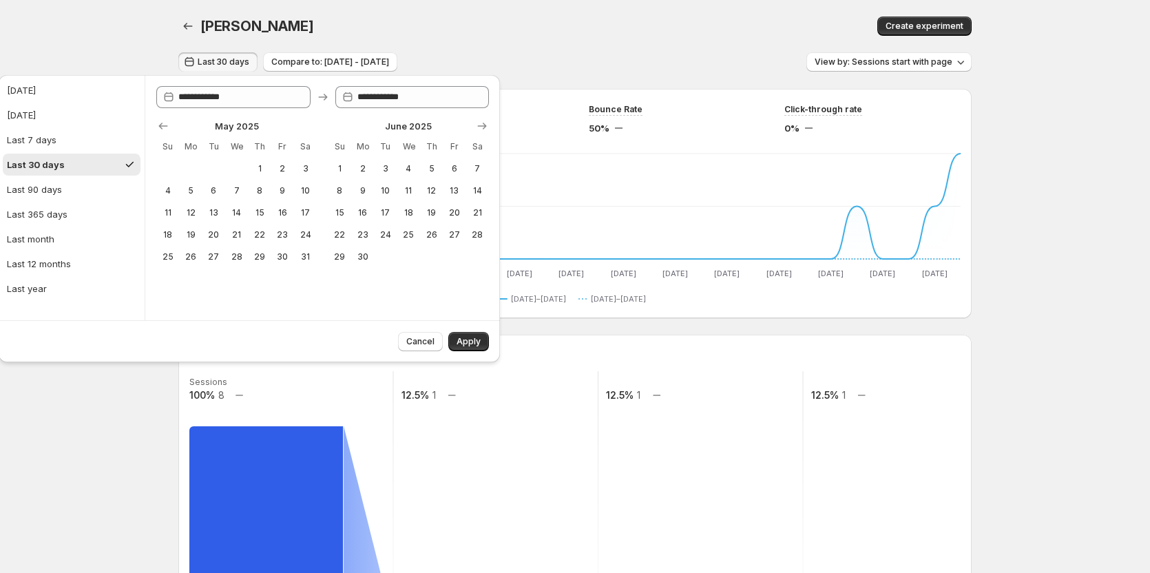
click at [609, 39] on div "Tanya Testtt. This page is ready Tanya Testtt Create experiment" at bounding box center [574, 26] width 793 height 52
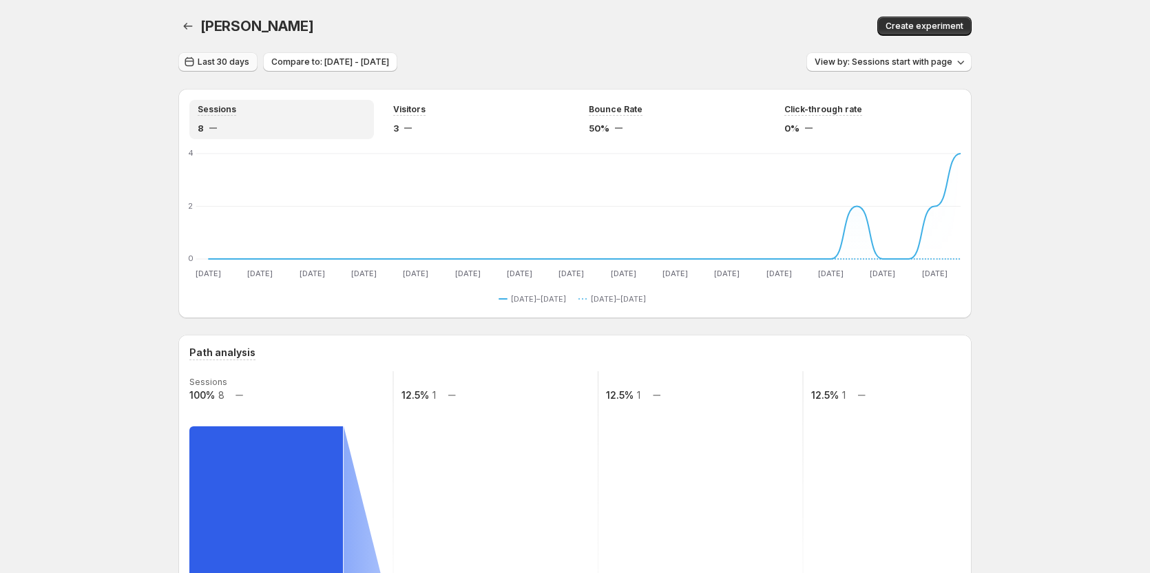
click at [227, 65] on span "Last 30 days" at bounding box center [224, 61] width 52 height 11
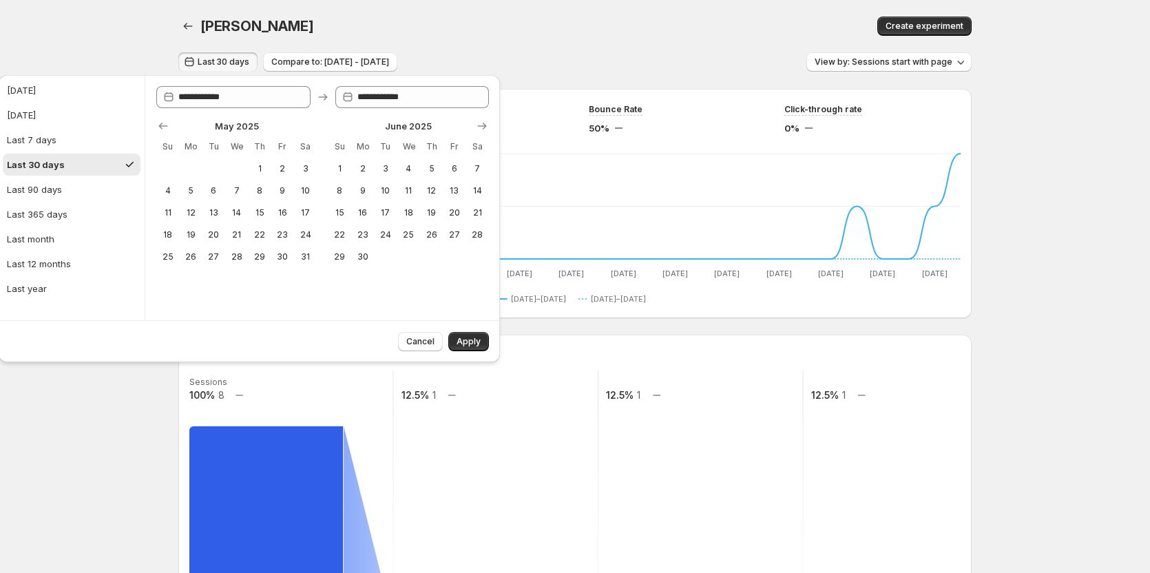
click at [512, 50] on div "Tanya Testtt. This page is ready Tanya Testtt Create experiment" at bounding box center [574, 26] width 793 height 52
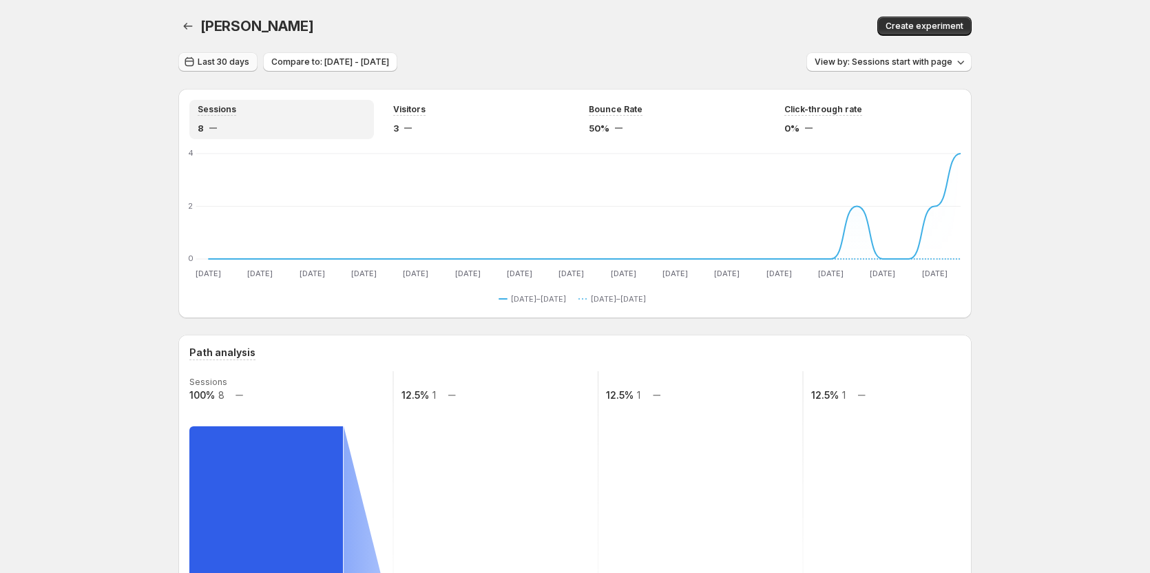
click at [227, 59] on span "Last 30 days" at bounding box center [224, 61] width 52 height 11
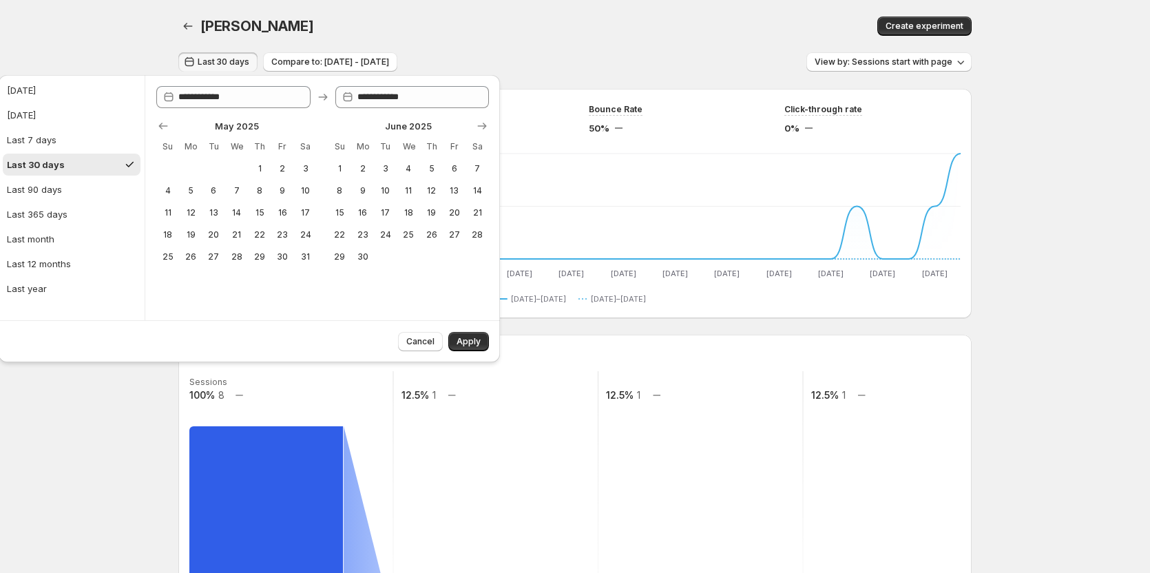
click at [486, 46] on div "Tanya Testtt. This page is ready Tanya Testtt Create experiment" at bounding box center [574, 26] width 793 height 52
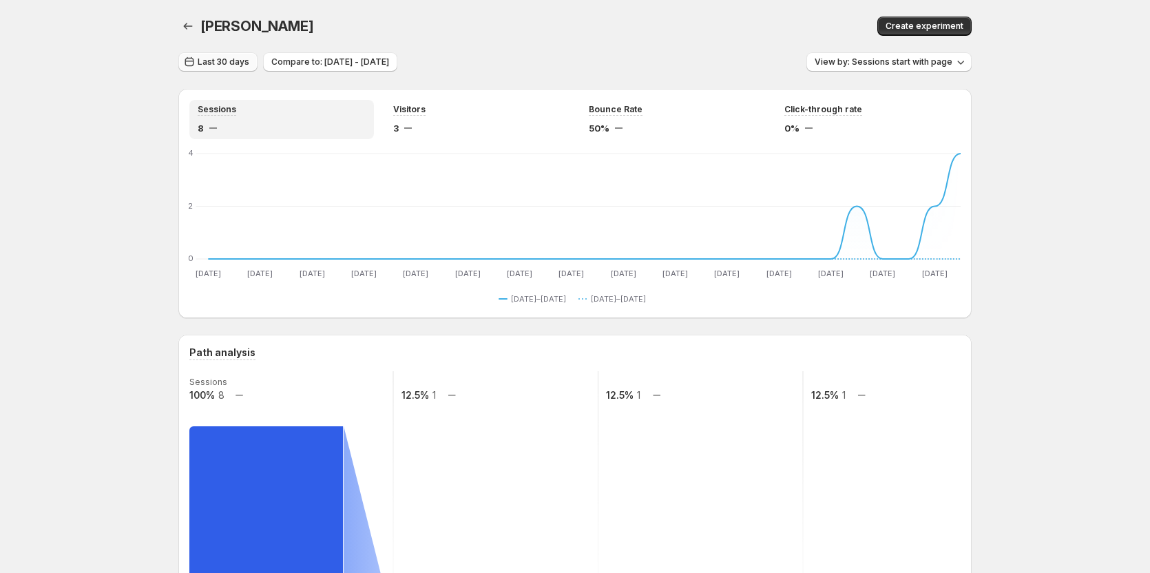
click at [233, 59] on span "Last 30 days" at bounding box center [224, 61] width 52 height 11
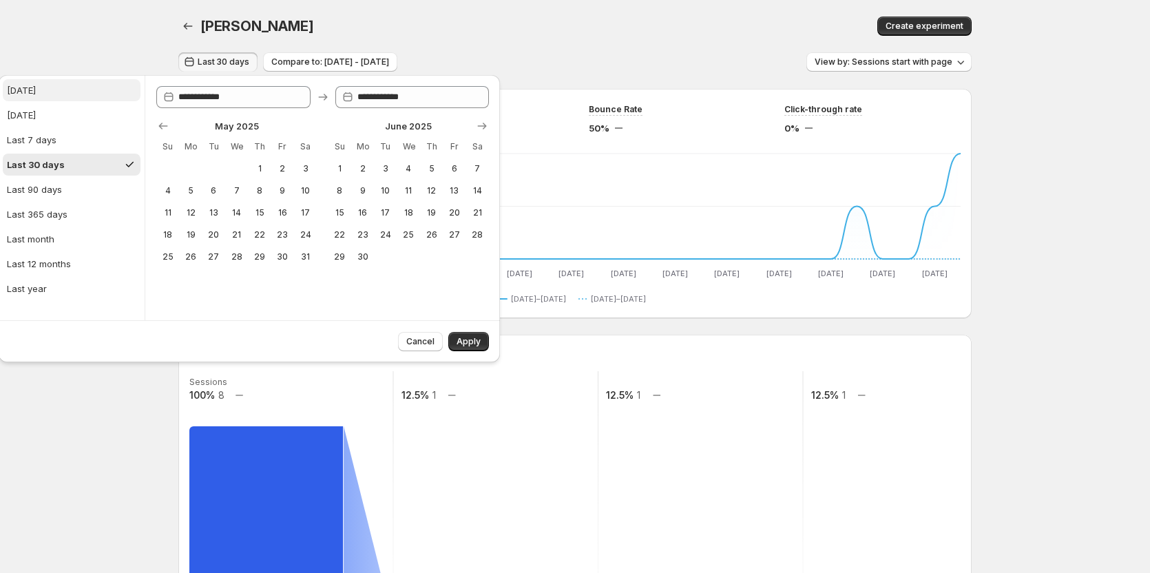
click at [70, 91] on button "[DATE]" at bounding box center [72, 90] width 138 height 22
type input "**********"
click at [468, 342] on span "Apply" at bounding box center [469, 341] width 24 height 11
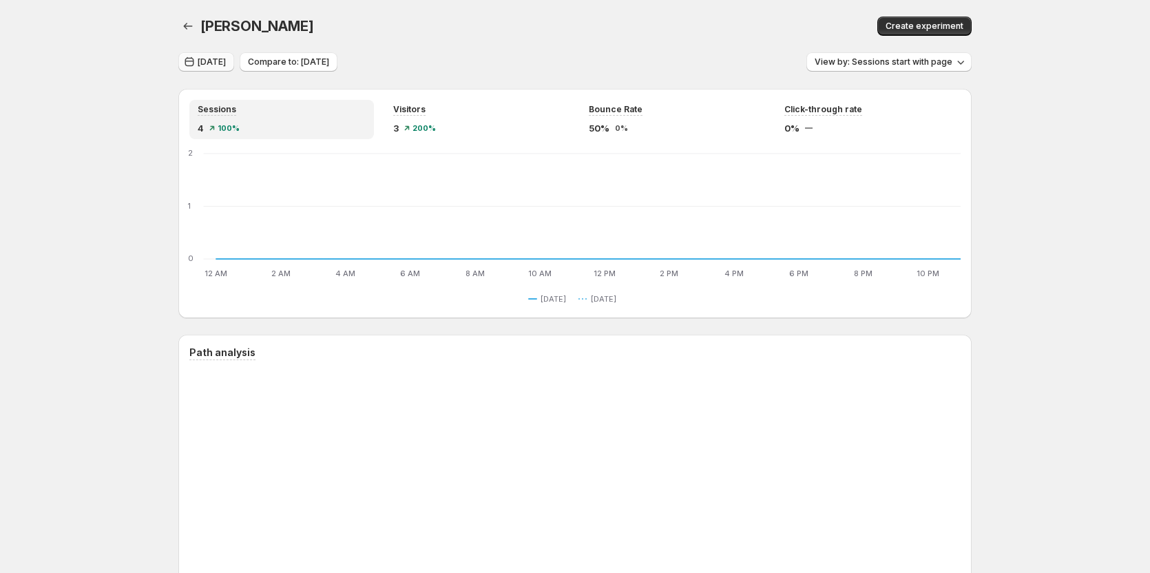
click at [211, 62] on span "[DATE]" at bounding box center [212, 61] width 28 height 11
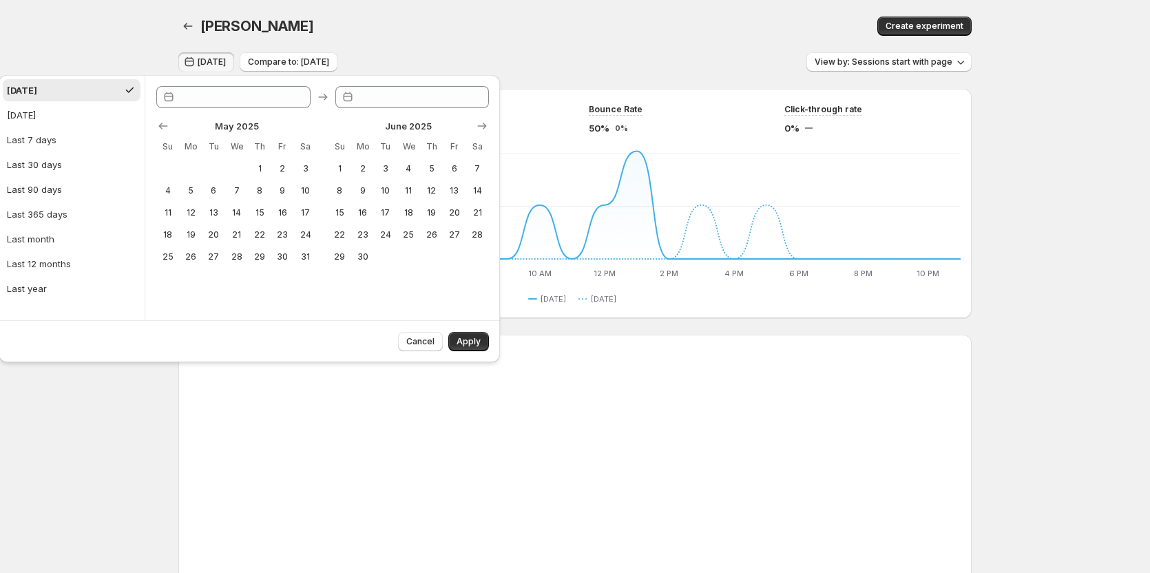
type input "**********"
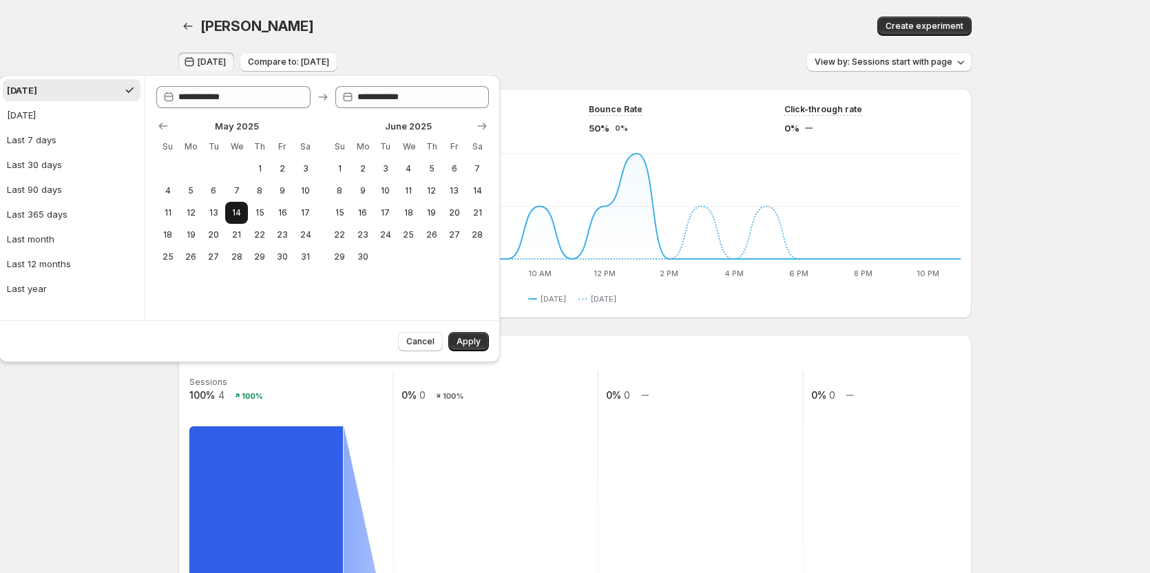
click at [242, 209] on span "14" at bounding box center [237, 212] width 12 height 11
type input "**********"
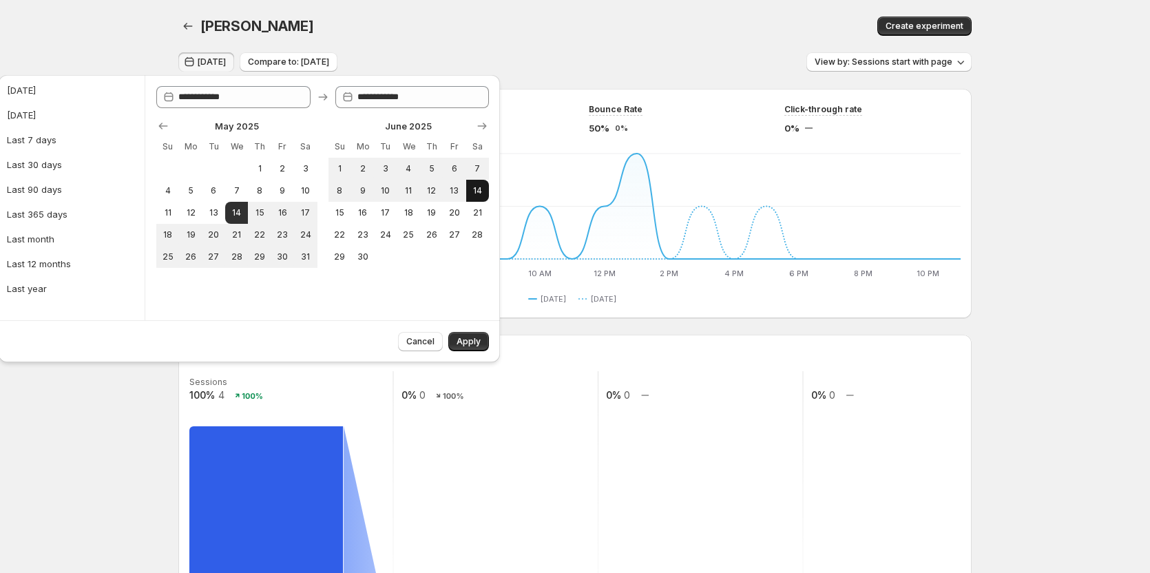
click at [469, 191] on button "14" at bounding box center [477, 191] width 23 height 22
type input "**********"
click at [469, 191] on button "14" at bounding box center [477, 191] width 23 height 22
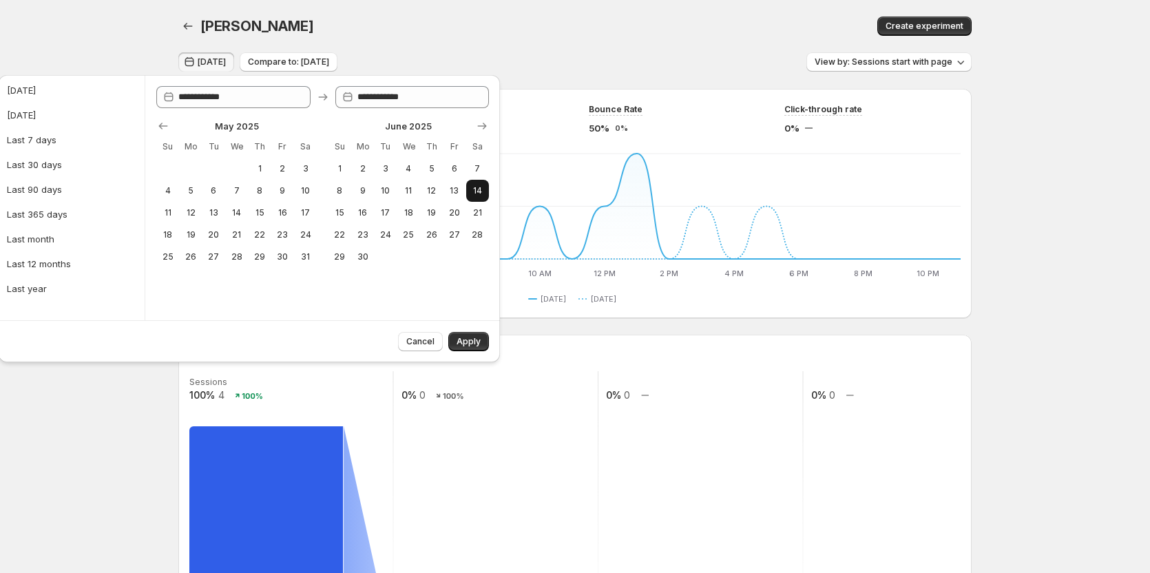
type input "**********"
click at [460, 334] on button "Apply" at bounding box center [468, 341] width 41 height 19
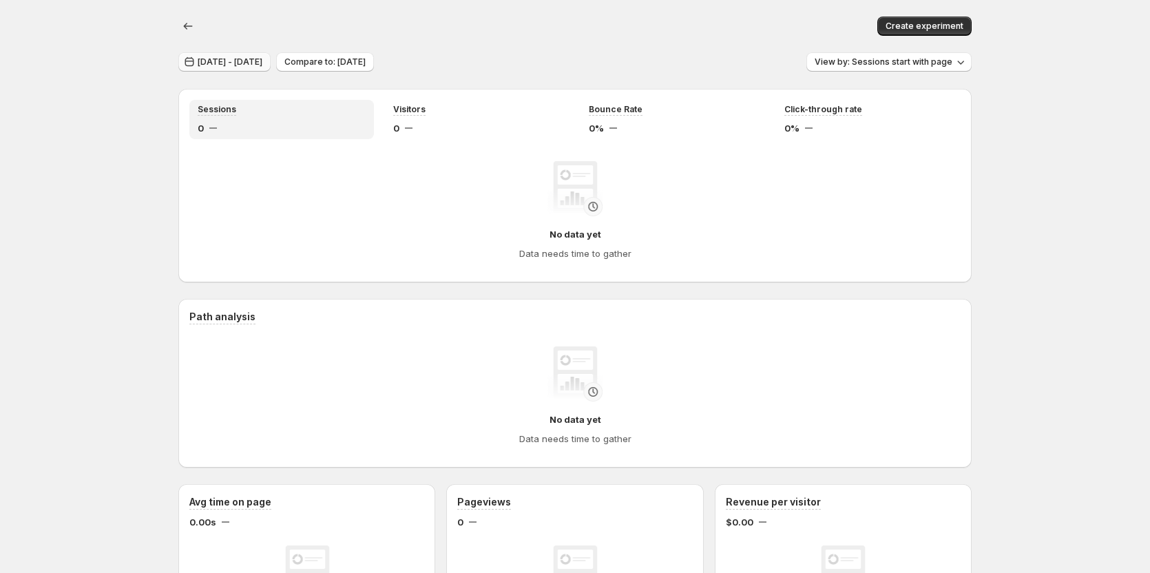
click at [262, 59] on span "Jun 14, 2025 - Jun 14, 2025" at bounding box center [230, 61] width 65 height 11
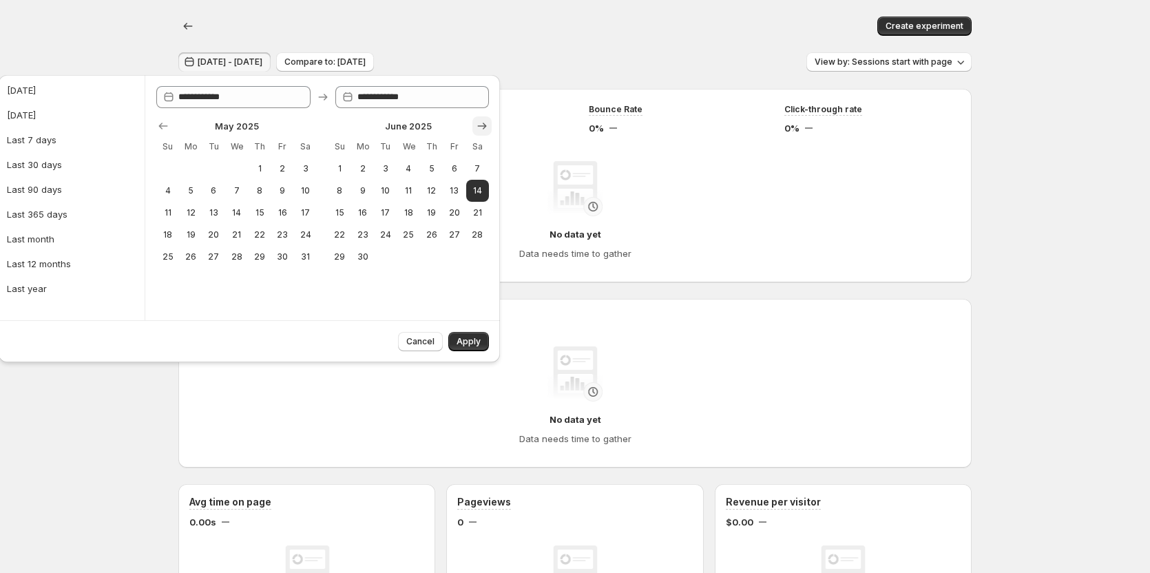
click at [484, 125] on icon "Show next month, July 2025" at bounding box center [482, 126] width 14 height 14
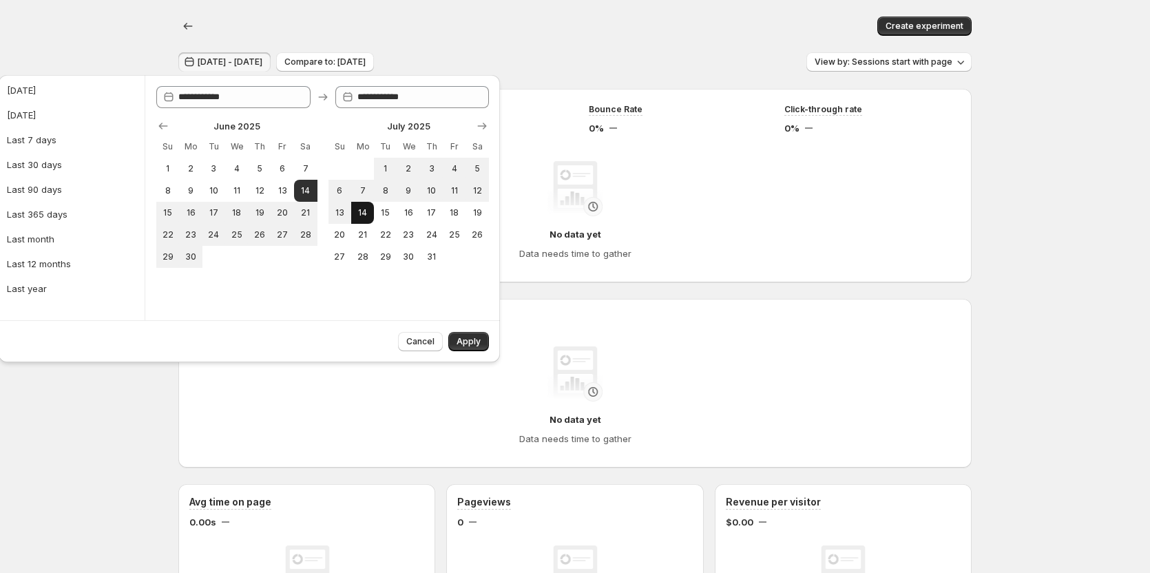
click at [358, 211] on span "14" at bounding box center [363, 212] width 12 height 11
type input "**********"
click at [358, 211] on span "14" at bounding box center [363, 212] width 12 height 11
type input "**********"
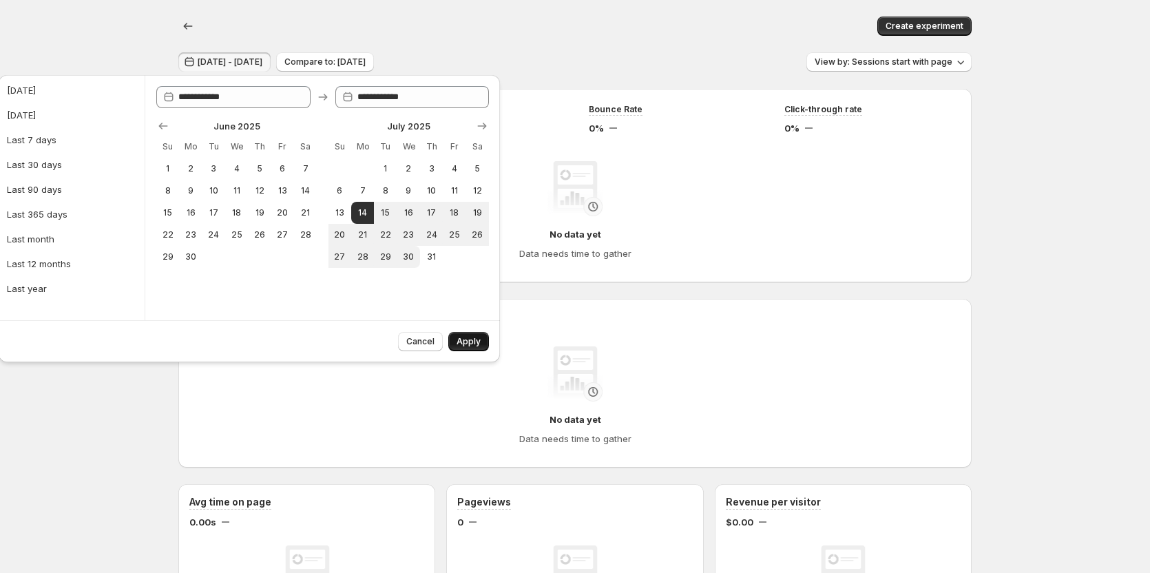
click at [467, 344] on span "Apply" at bounding box center [469, 341] width 24 height 11
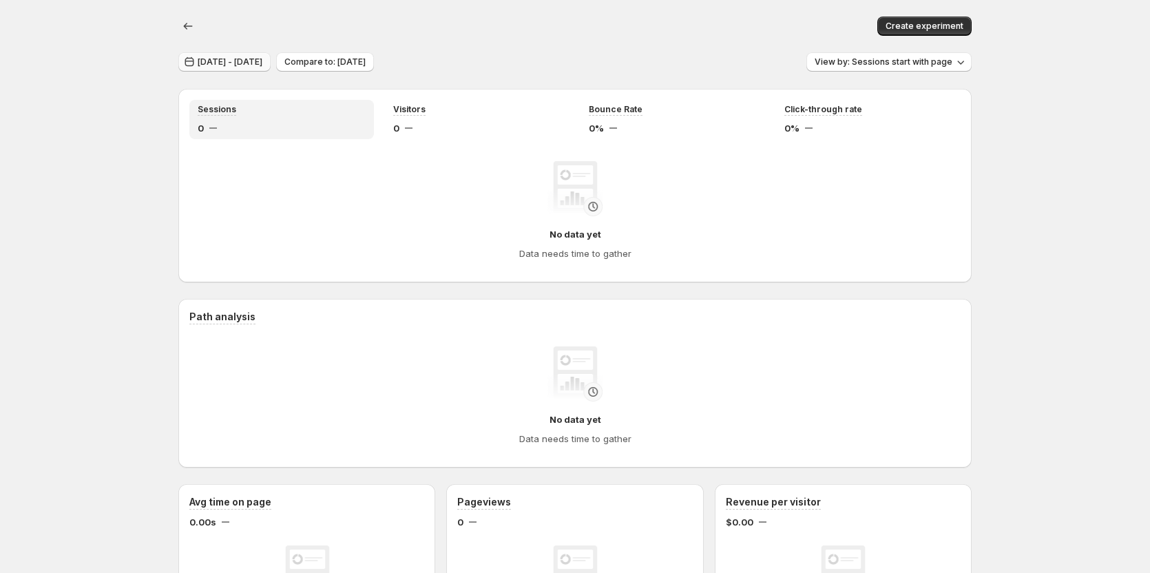
click at [262, 57] on span "Jul 14, 2025 - Jul 14, 2025" at bounding box center [230, 61] width 65 height 11
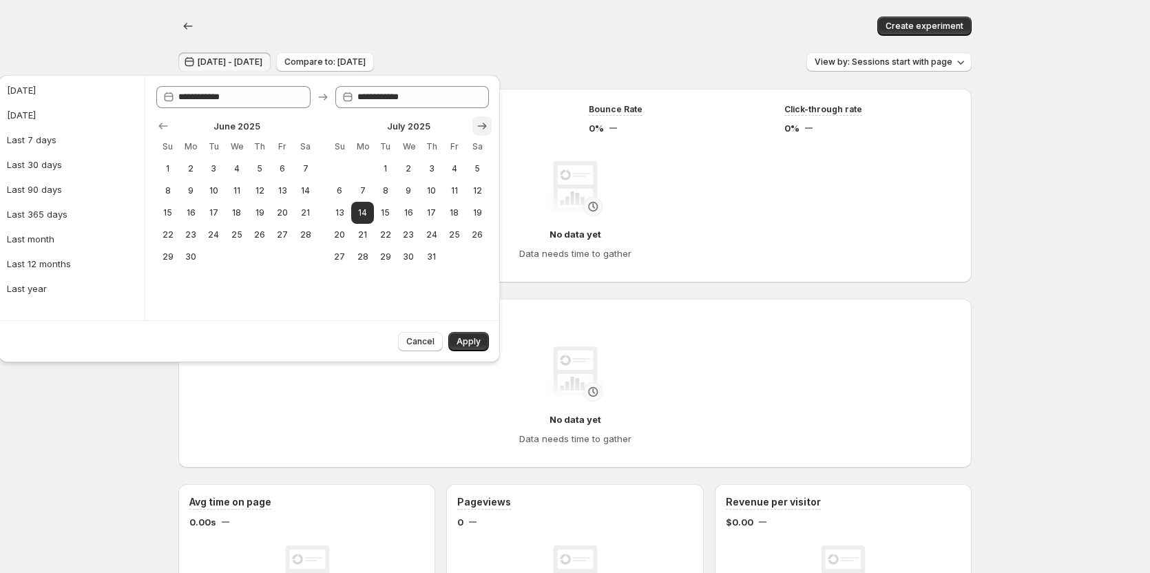
click at [477, 126] on icon "Show next month, August 2025" at bounding box center [482, 126] width 14 height 14
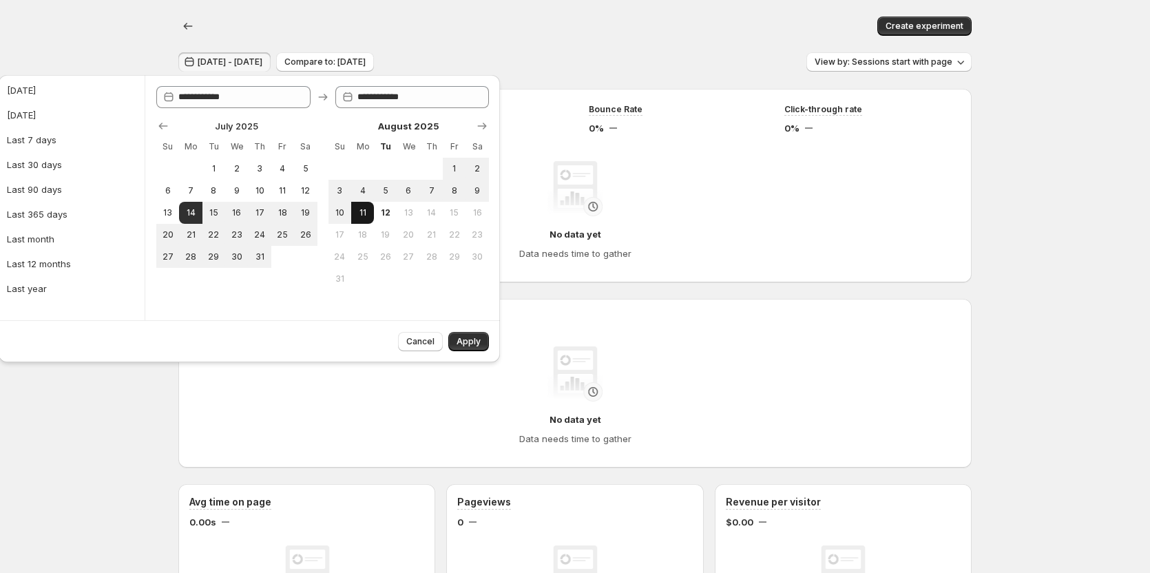
click at [363, 213] on span "11" at bounding box center [363, 212] width 12 height 11
type input "**********"
click at [476, 335] on button "Apply" at bounding box center [468, 341] width 41 height 19
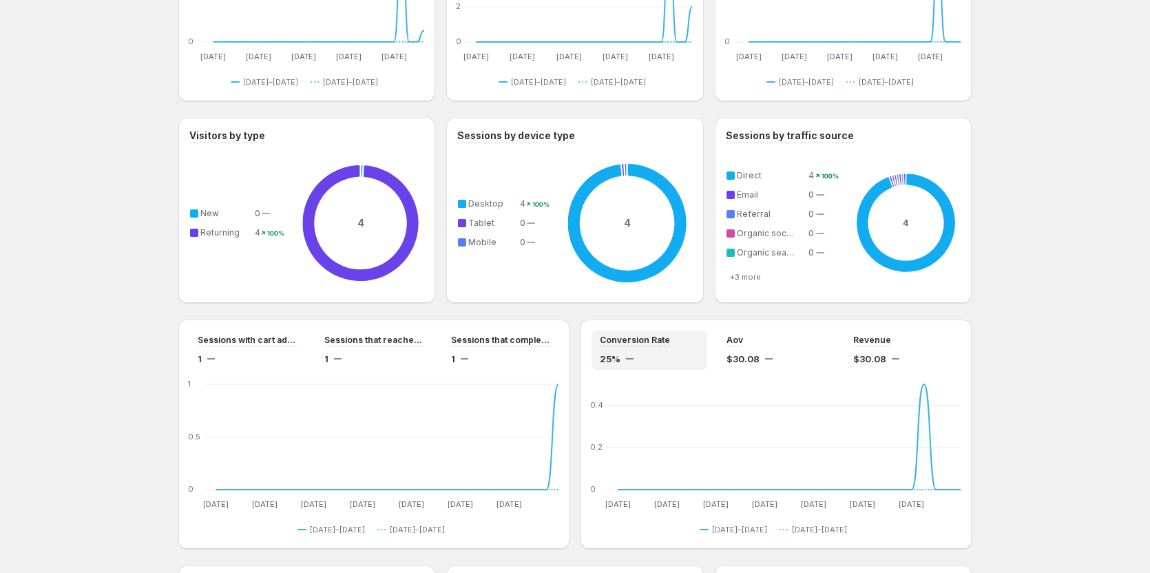
scroll to position [827, 0]
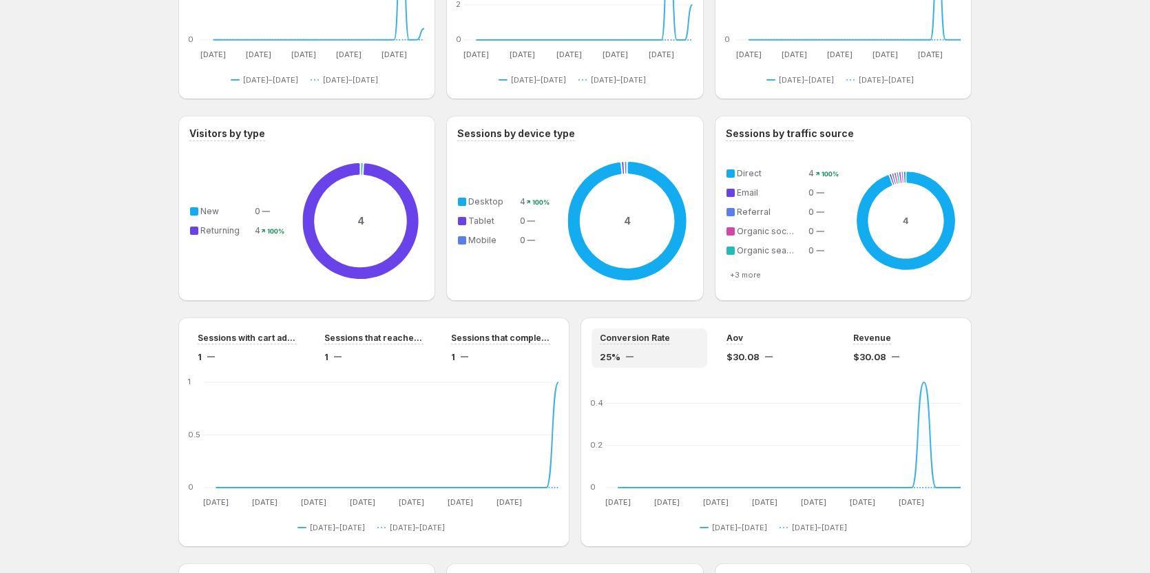
click at [81, 60] on div "Tanya Testtt. This page is ready Tanya Testtt Create experiment Jul 14, 2025 - …" at bounding box center [575, 14] width 1150 height 1683
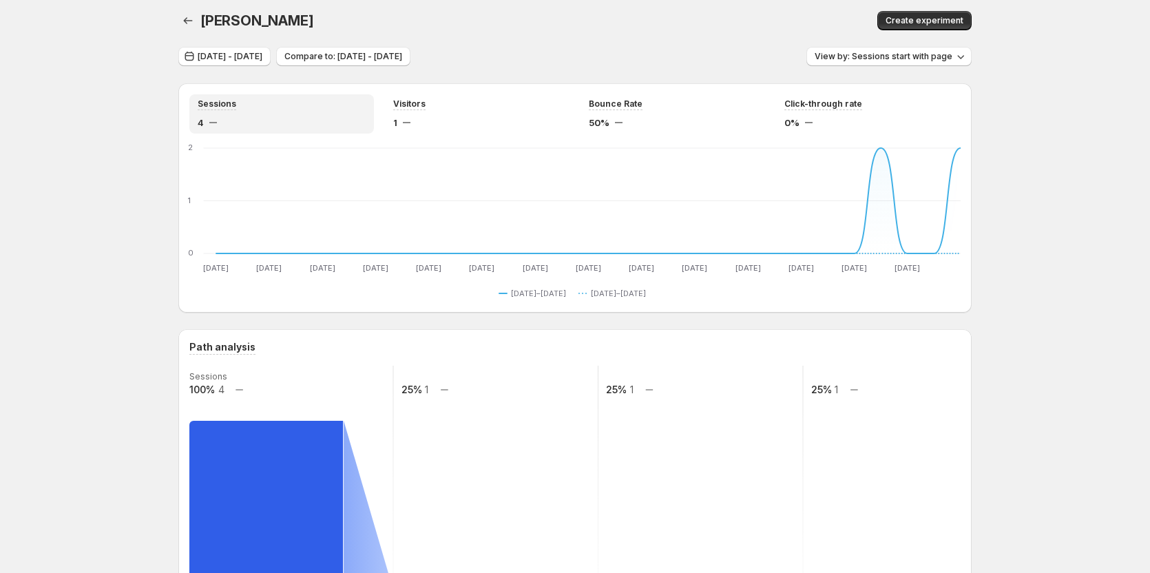
scroll to position [0, 0]
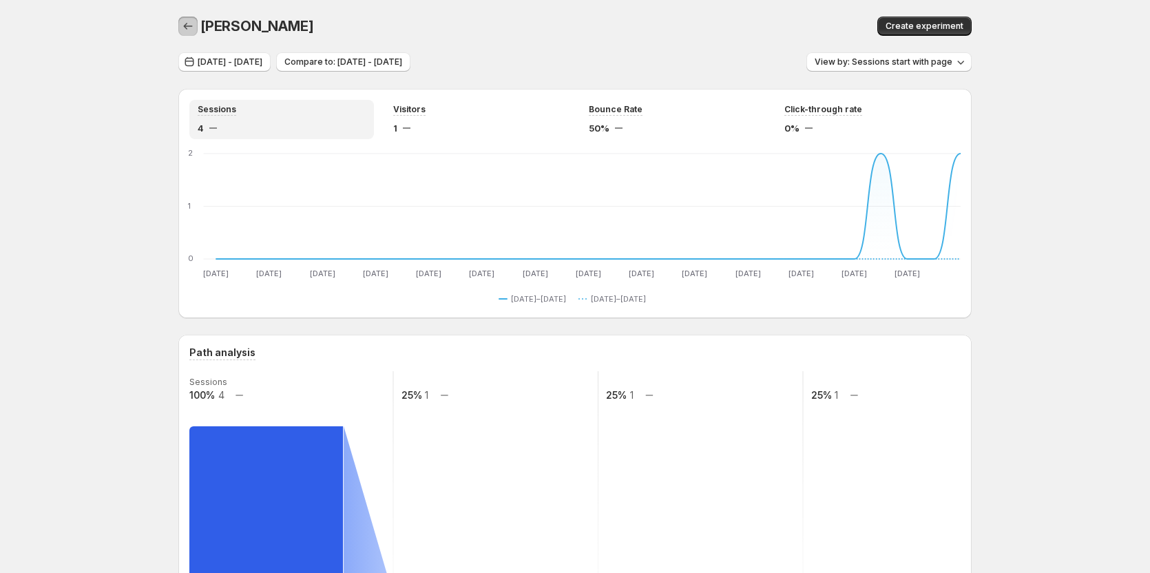
drag, startPoint x: 191, startPoint y: 31, endPoint x: 265, endPoint y: 30, distance: 73.7
click at [191, 31] on icon "button" at bounding box center [188, 26] width 14 height 14
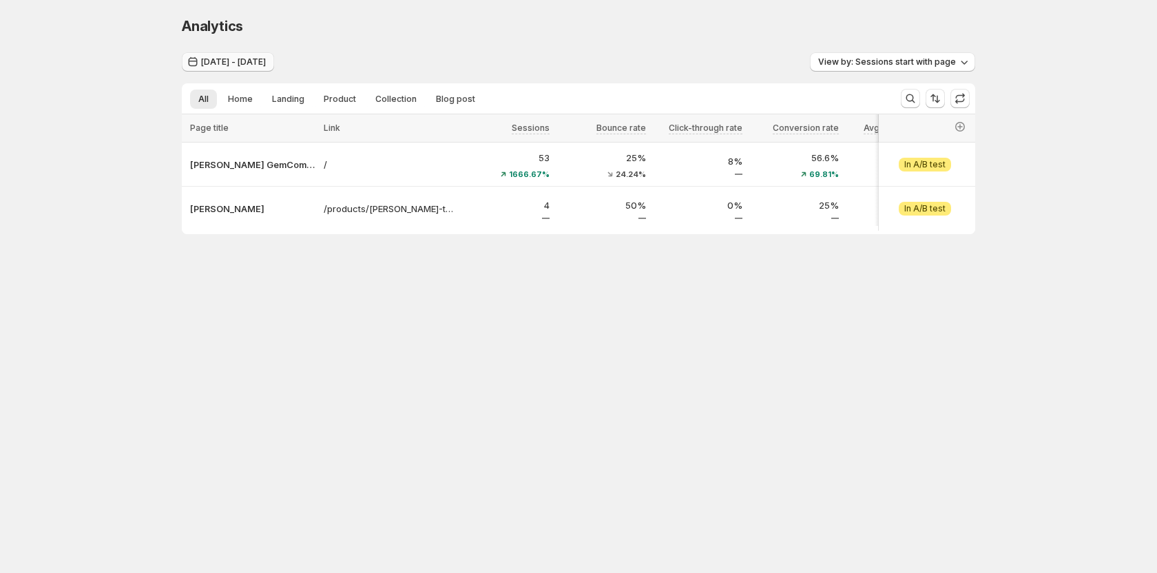
click at [233, 65] on span "Jul 14, 2025 - Aug 11, 2025" at bounding box center [233, 61] width 65 height 11
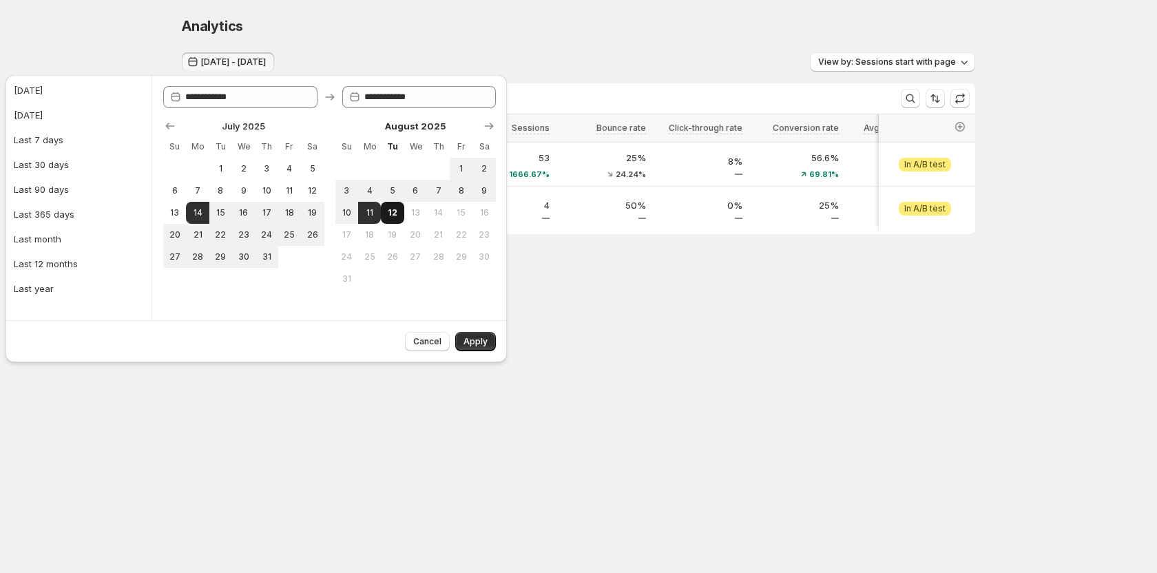
click at [388, 213] on span "12" at bounding box center [392, 212] width 12 height 11
type input "**********"
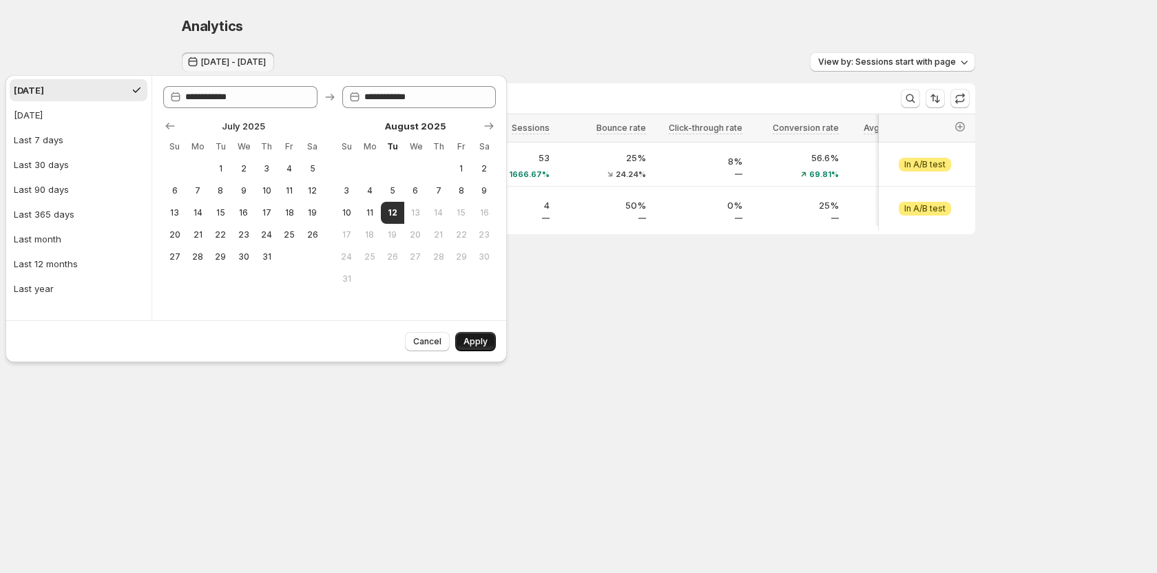
click at [483, 342] on span "Apply" at bounding box center [476, 341] width 24 height 11
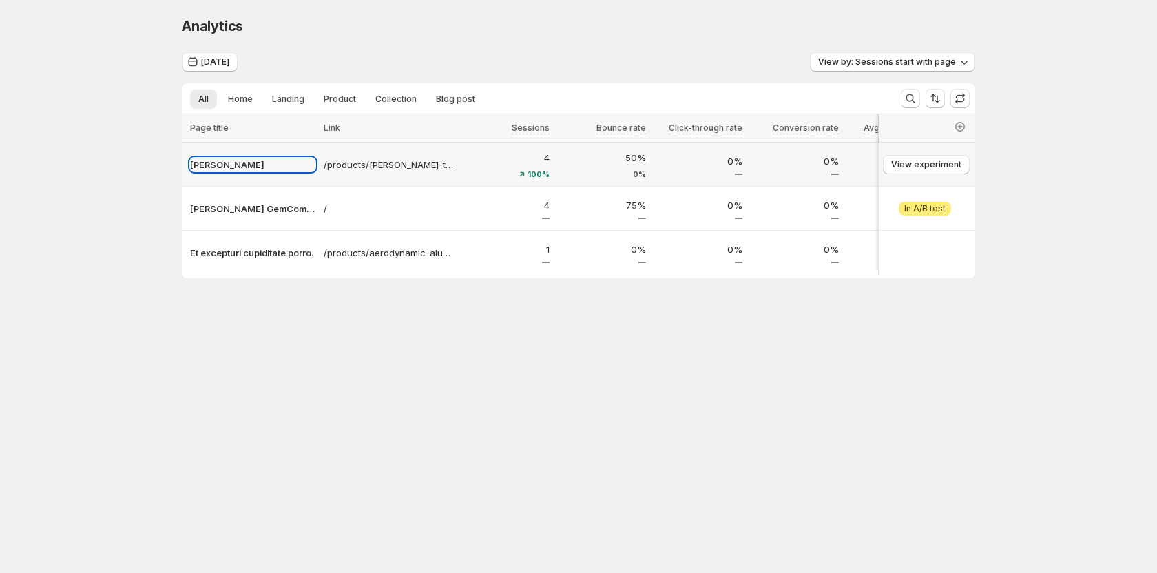
click at [218, 160] on p "[PERSON_NAME]" at bounding box center [252, 165] width 125 height 14
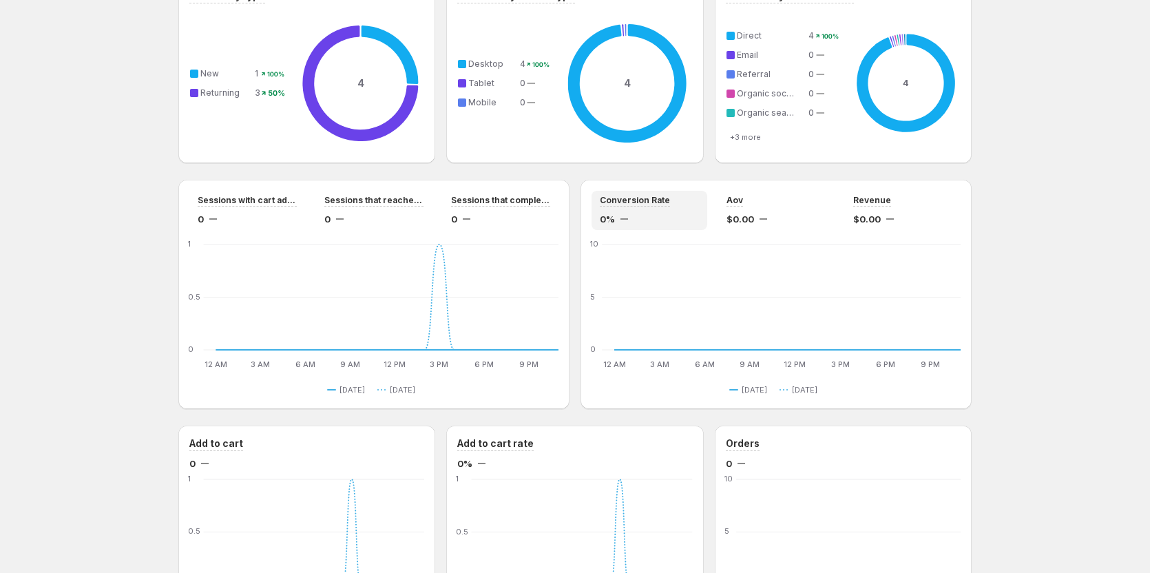
scroll to position [1033, 0]
